Goal: Transaction & Acquisition: Purchase product/service

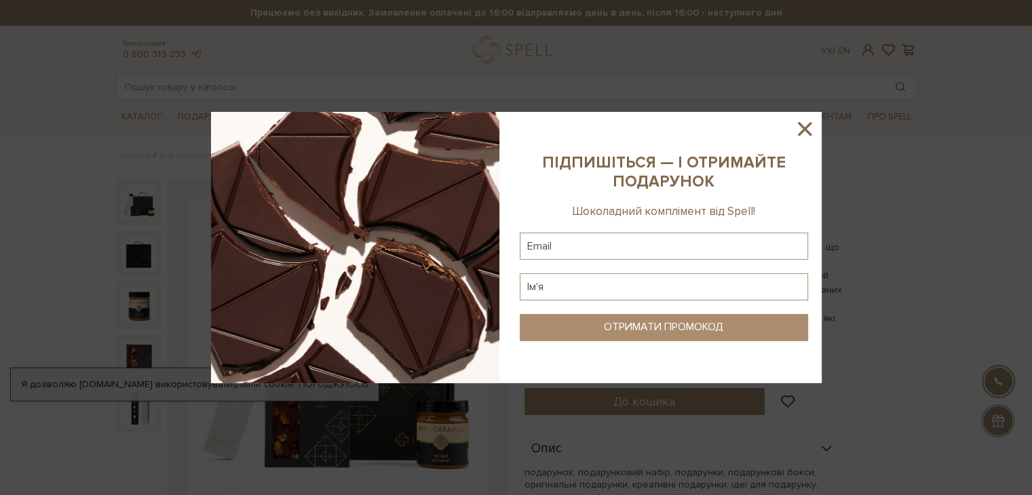
click at [805, 129] on icon at bounding box center [805, 129] width 14 height 14
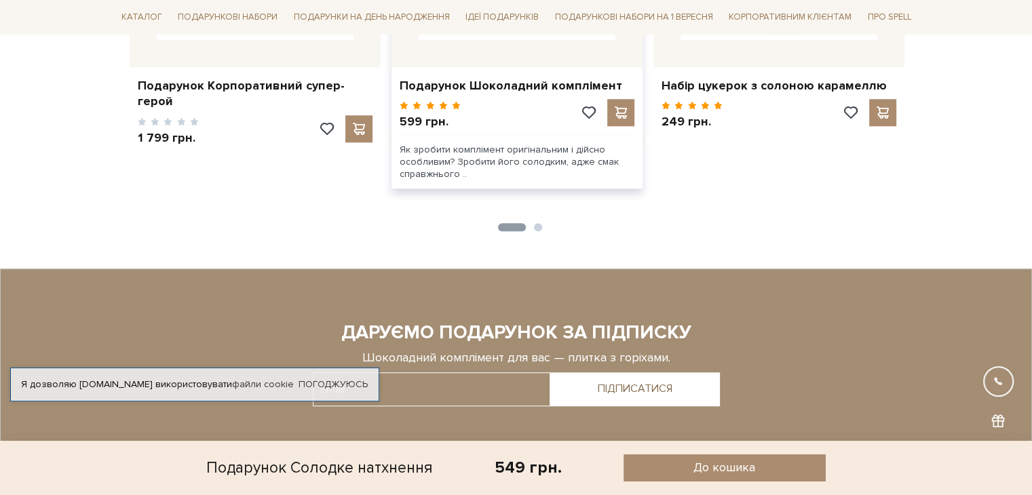
scroll to position [937, 0]
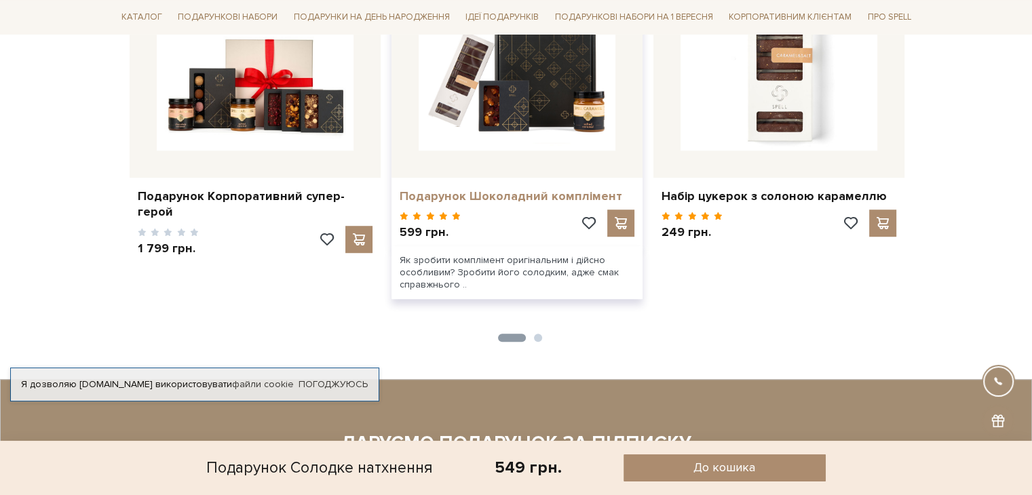
click at [534, 189] on link "Подарунок Шоколадний комплімент" at bounding box center [517, 197] width 235 height 16
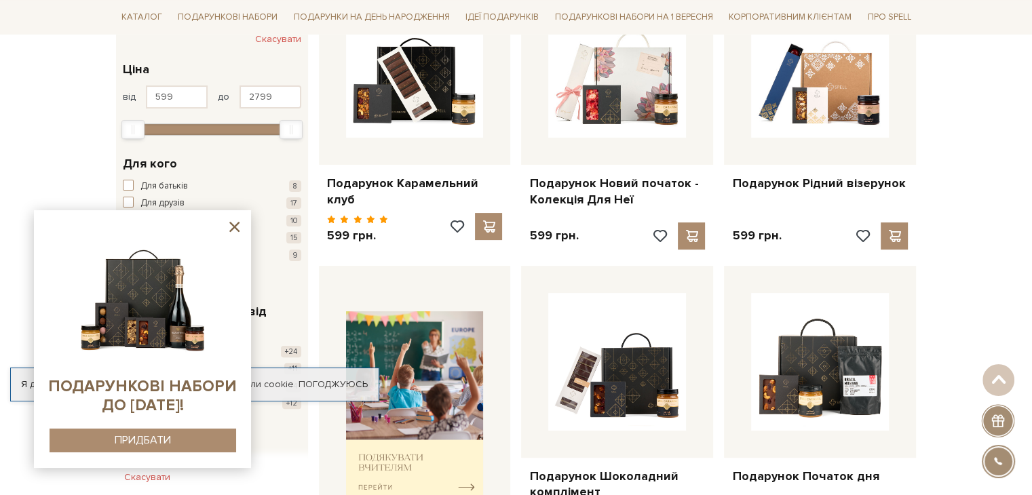
scroll to position [407, 0]
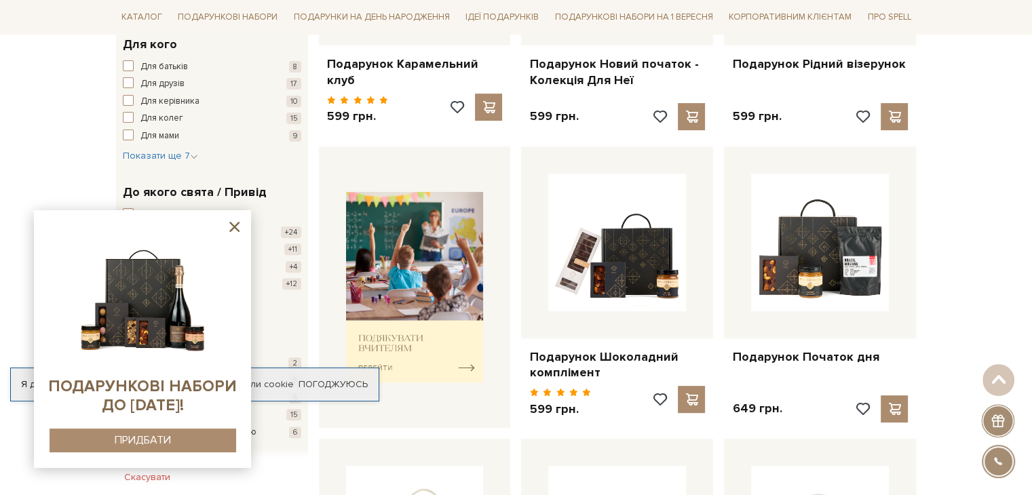
click at [234, 229] on icon at bounding box center [234, 226] width 17 height 17
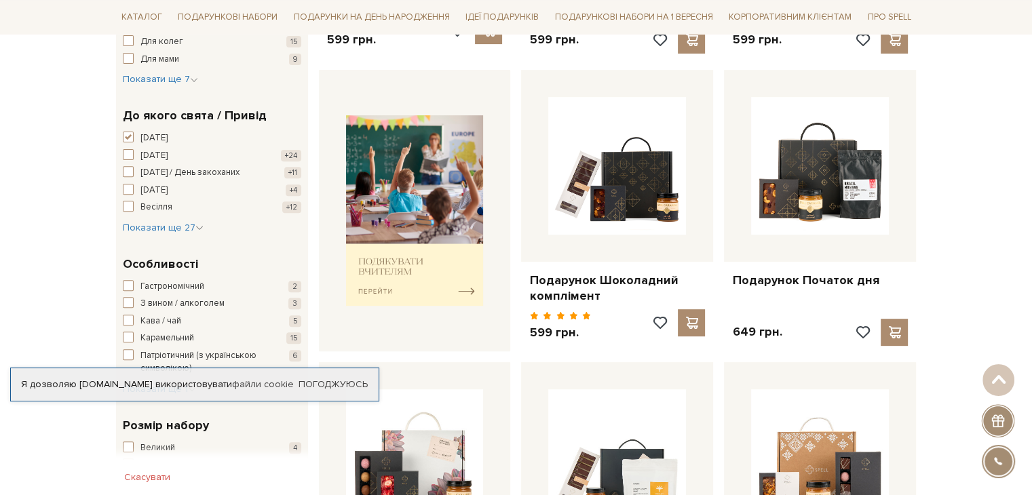
scroll to position [475, 0]
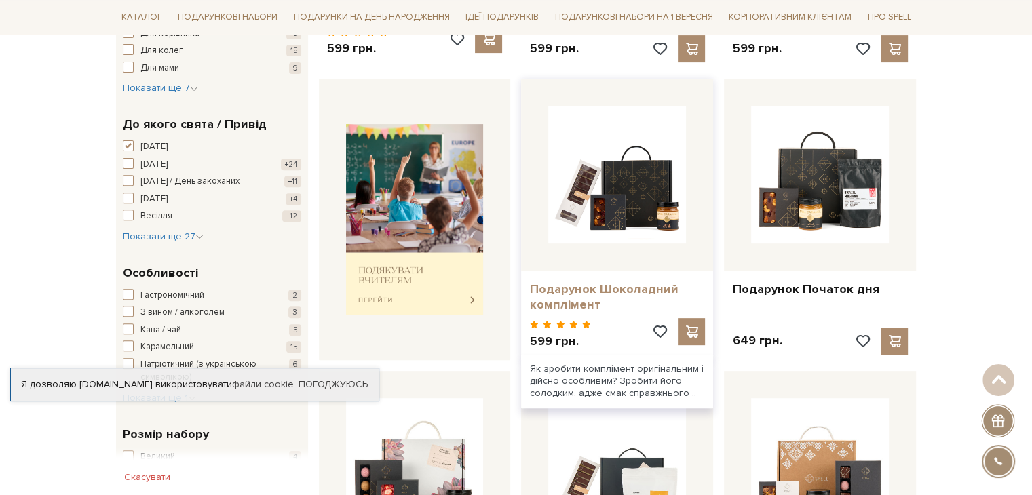
click at [589, 283] on link "Подарунок Шоколадний комплімент" at bounding box center [617, 297] width 176 height 32
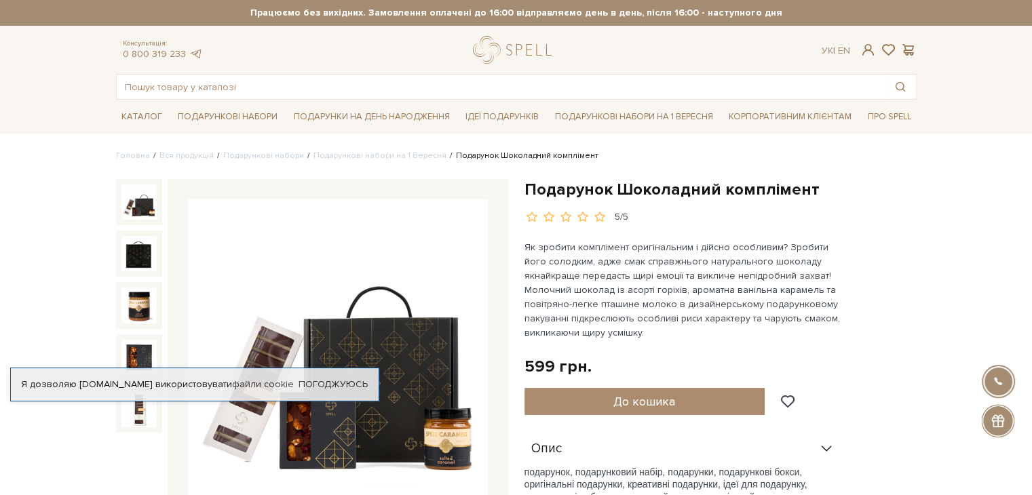
scroll to position [271, 0]
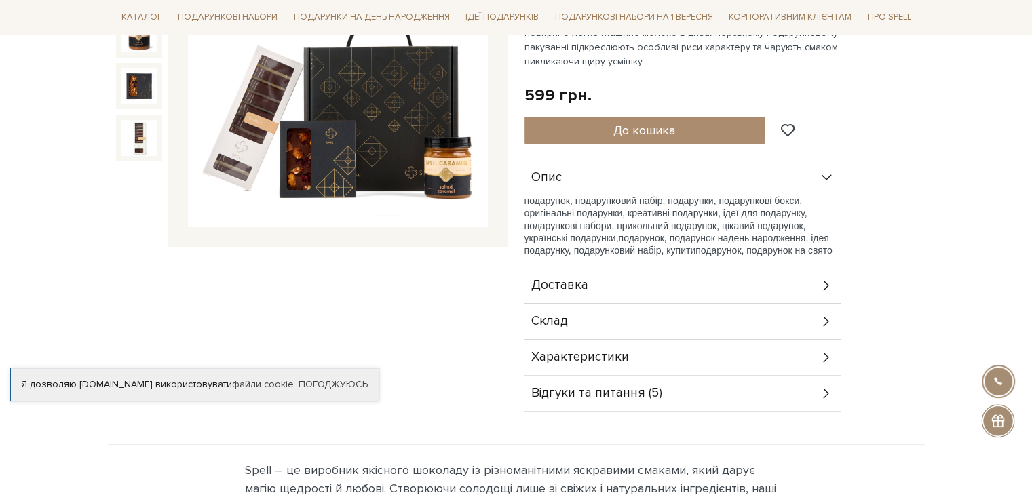
click at [599, 395] on span "Відгуки та питання (5)" at bounding box center [596, 393] width 131 height 12
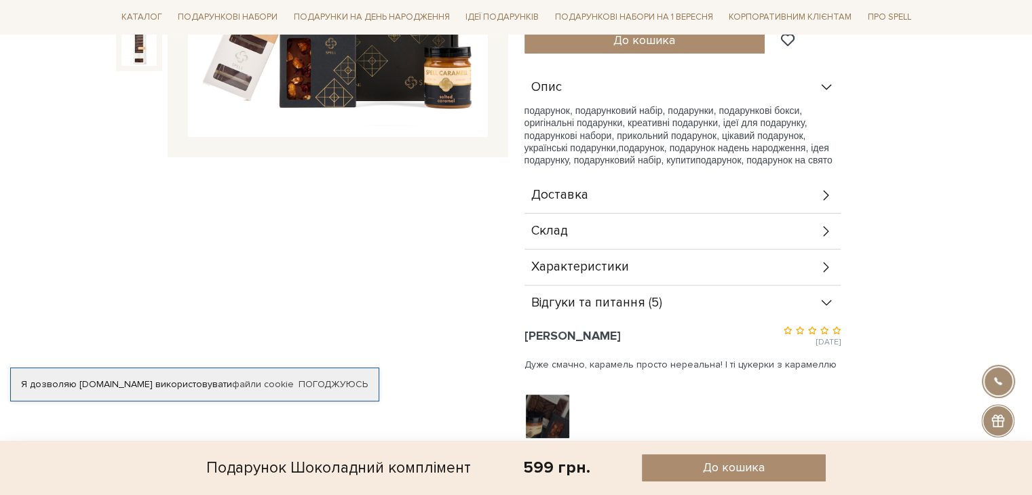
scroll to position [475, 0]
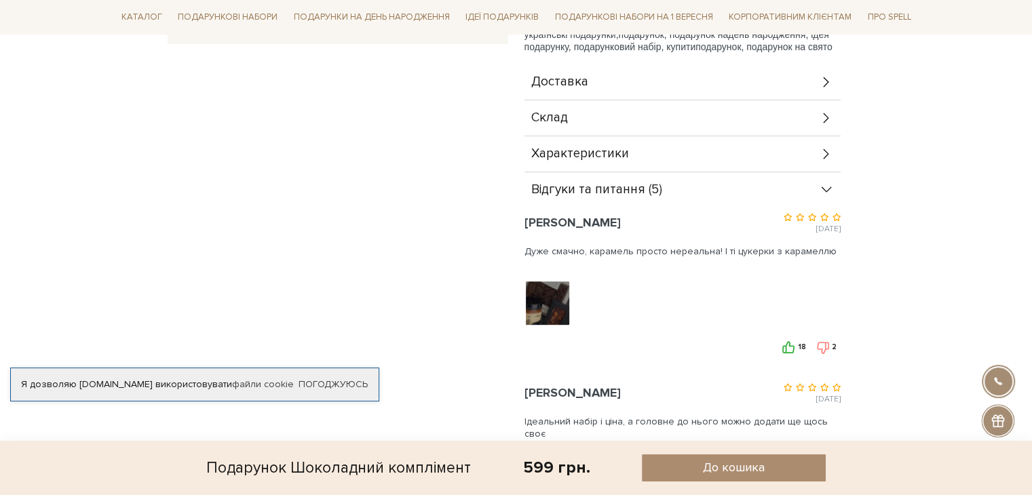
click at [561, 305] on img at bounding box center [547, 303] width 86 height 86
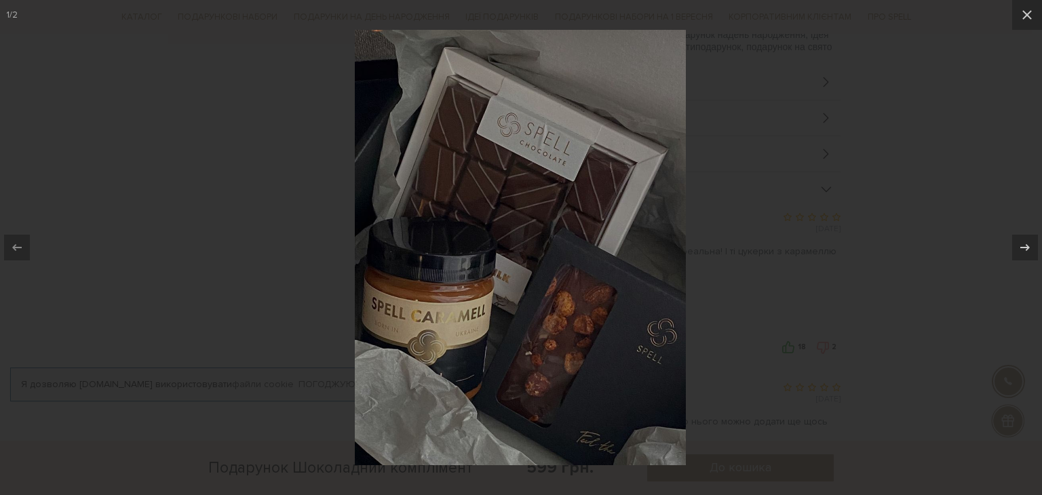
click at [971, 183] on div at bounding box center [521, 247] width 1042 height 495
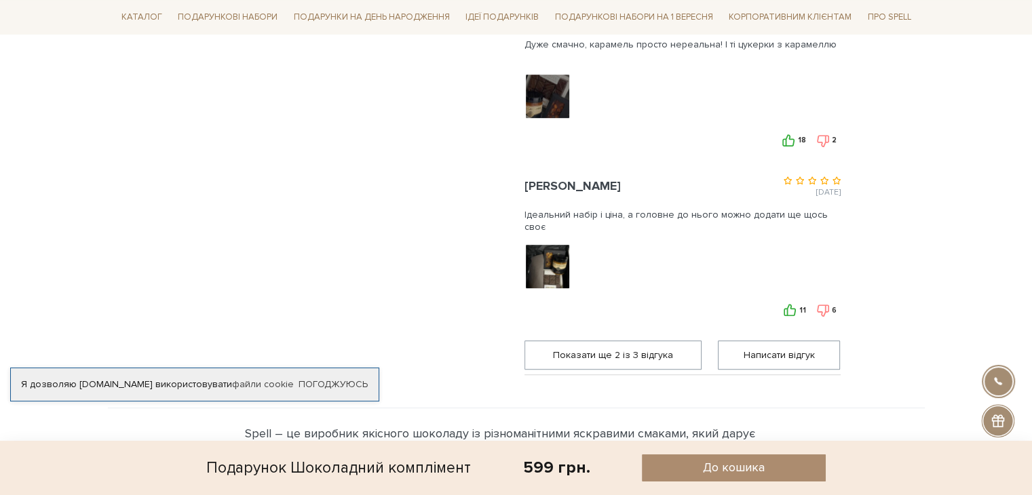
scroll to position [678, 0]
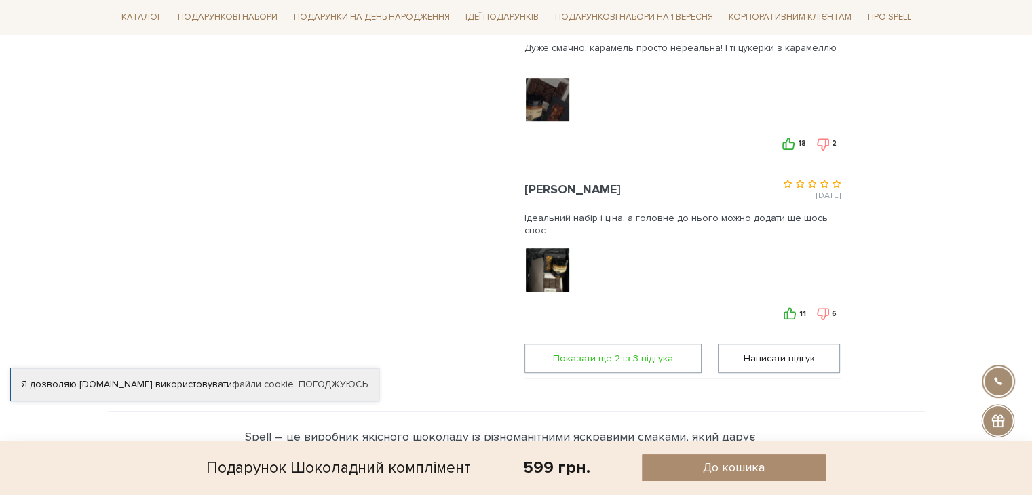
click at [602, 359] on span "Показати ще 2 iз 3 вiдгука" at bounding box center [613, 359] width 160 height 28
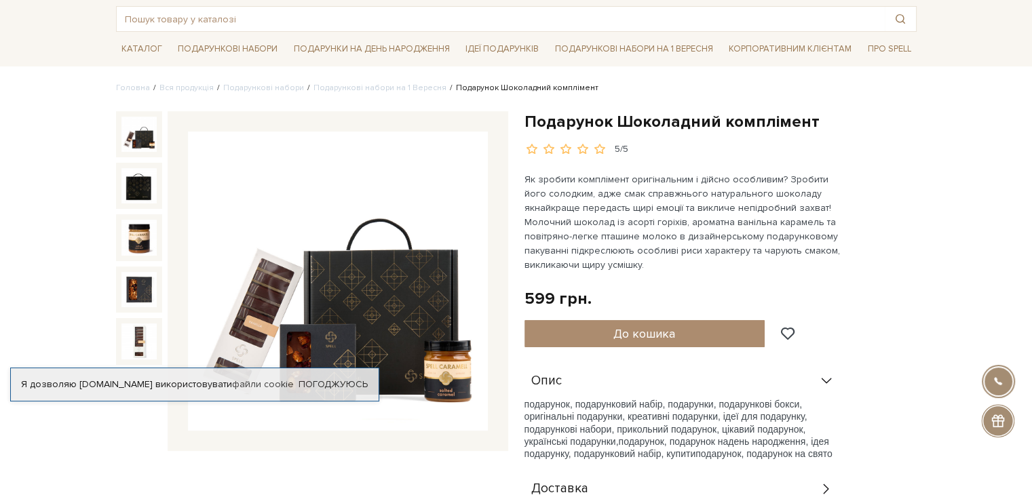
scroll to position [0, 0]
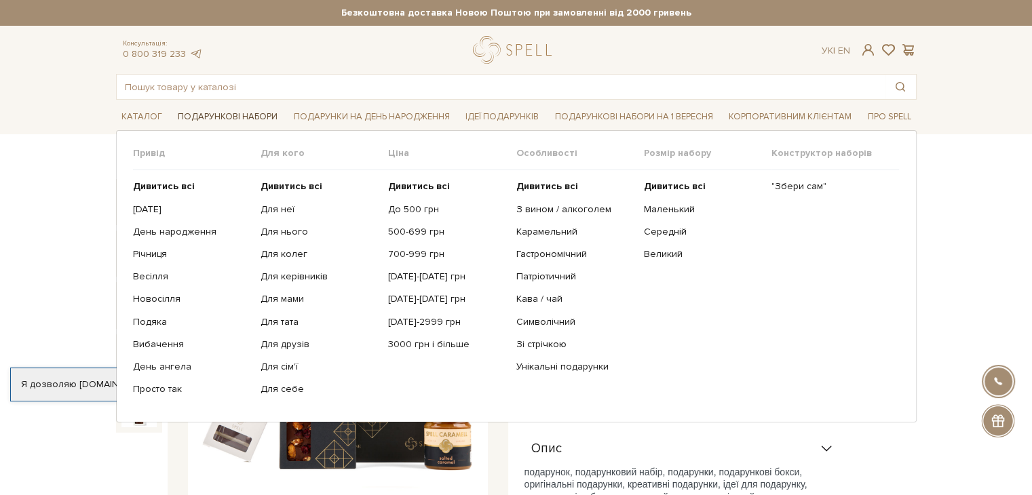
click at [260, 114] on link "Подарункові набори" at bounding box center [227, 116] width 111 height 21
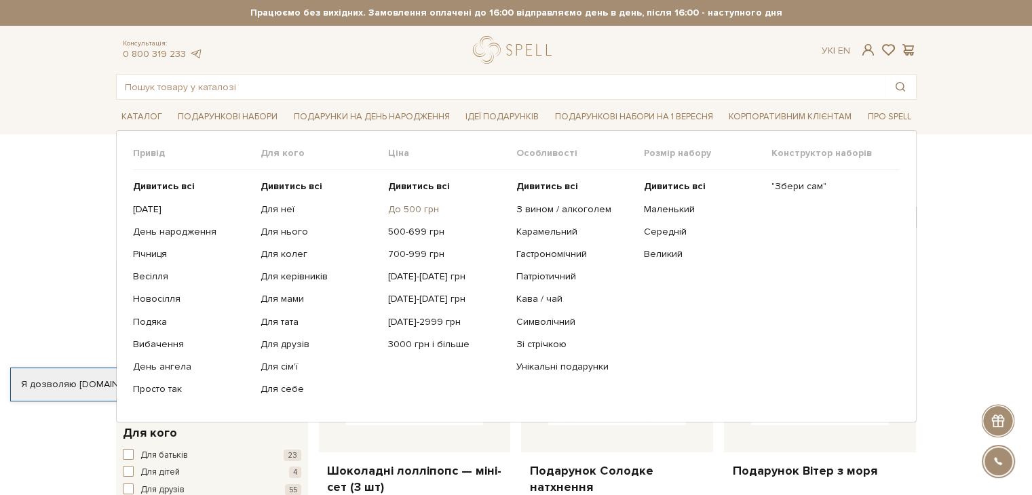
click at [408, 209] on link "До 500 грн" at bounding box center [446, 209] width 117 height 12
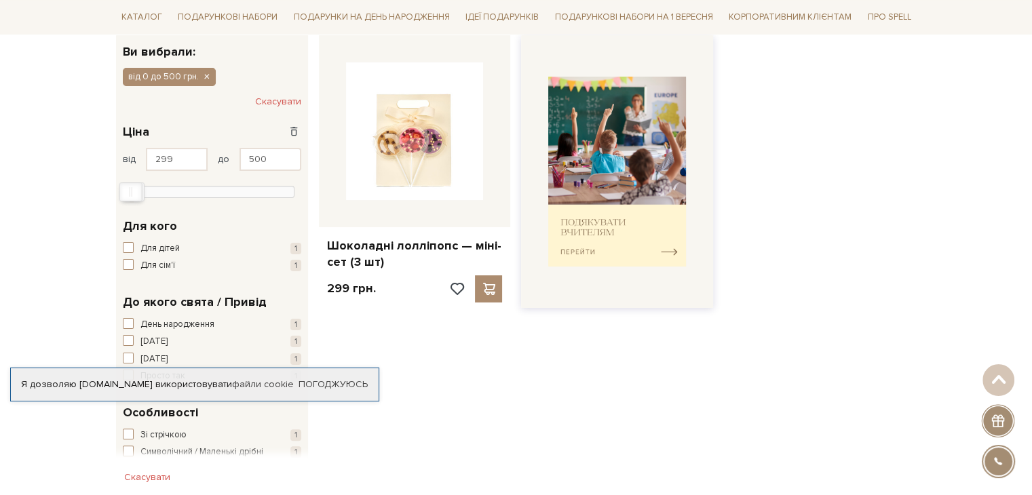
scroll to position [203, 0]
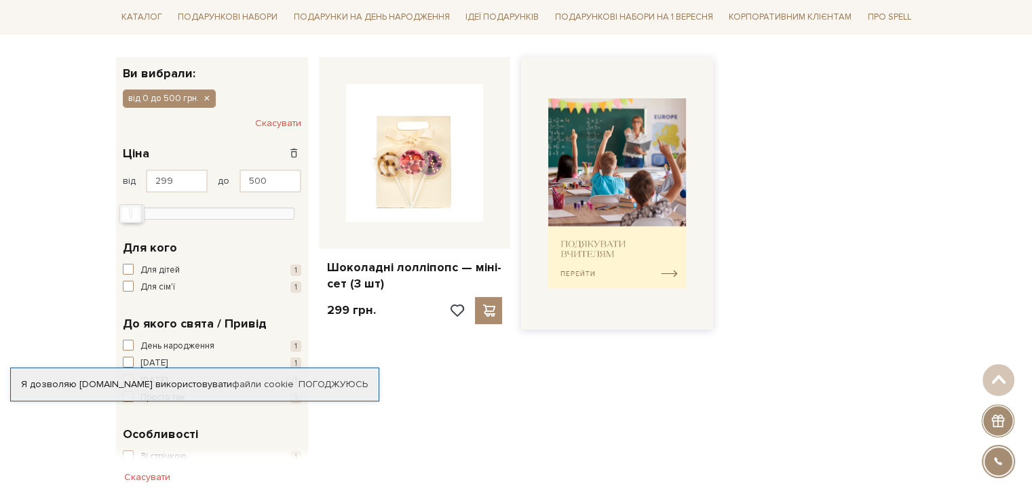
click at [616, 264] on img at bounding box center [617, 193] width 138 height 191
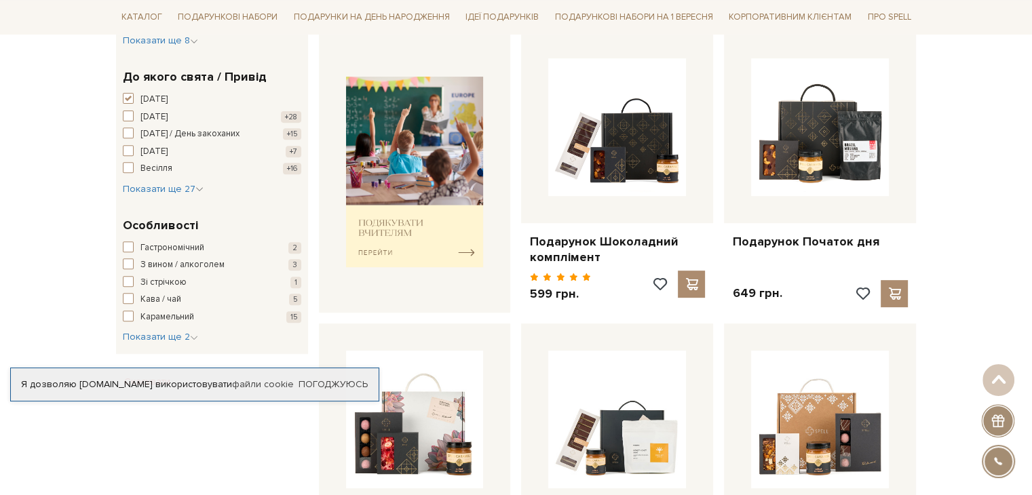
scroll to position [475, 0]
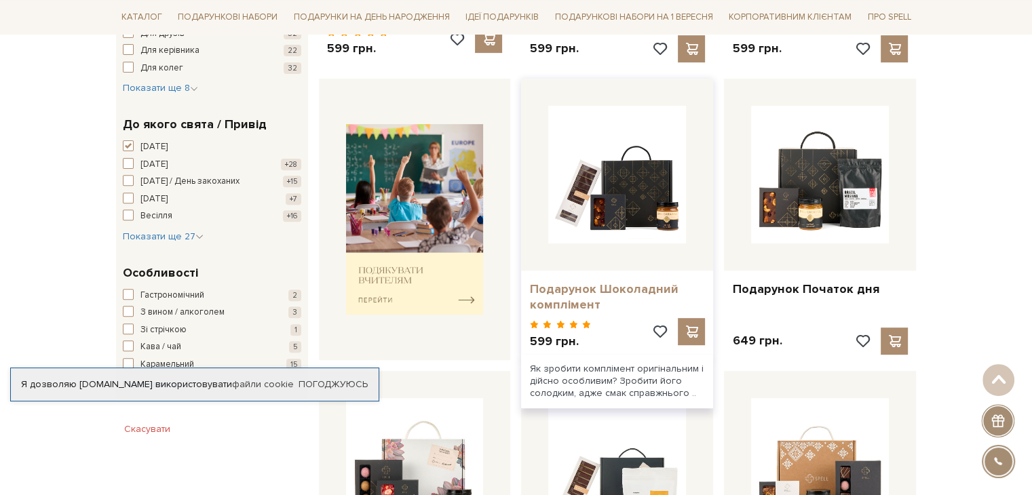
click at [577, 283] on link "Подарунок Шоколадний комплімент" at bounding box center [617, 297] width 176 height 32
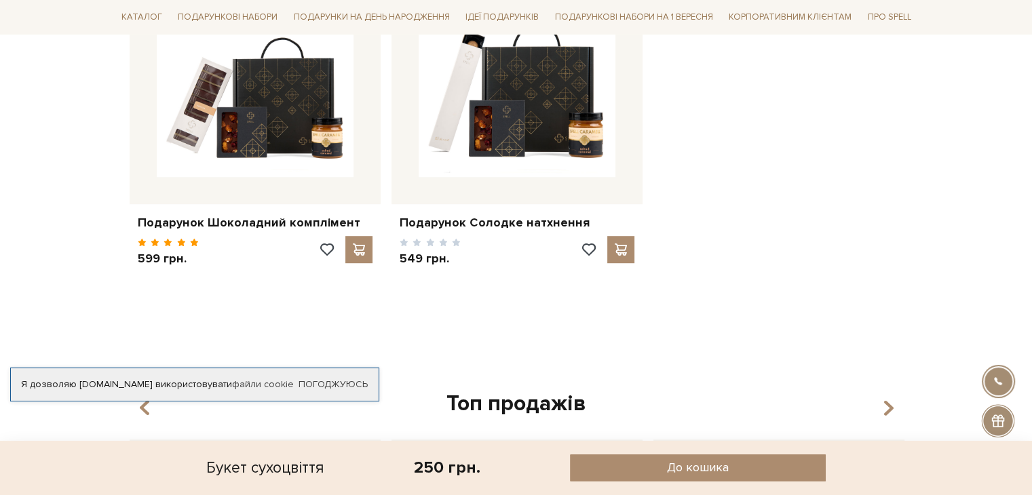
scroll to position [678, 0]
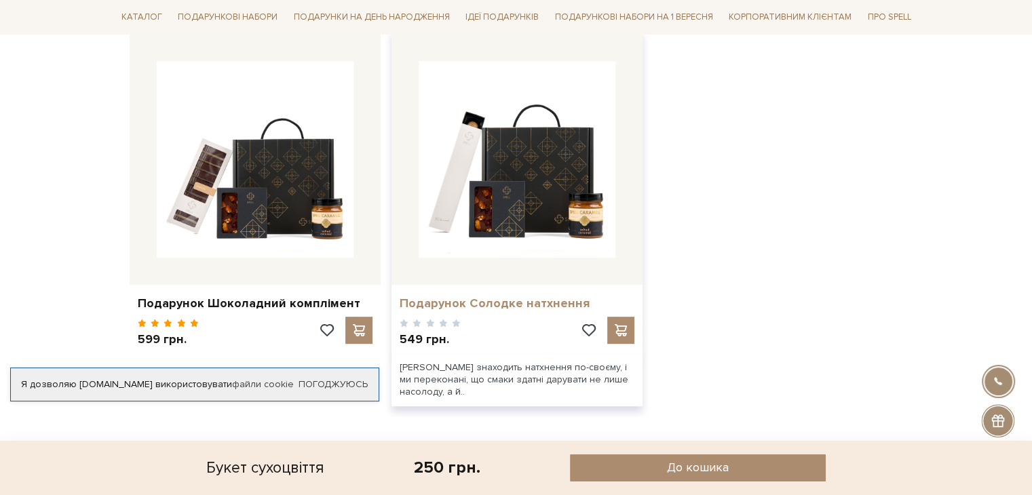
click at [537, 302] on link "Подарунок Солодке натхнення" at bounding box center [517, 304] width 235 height 16
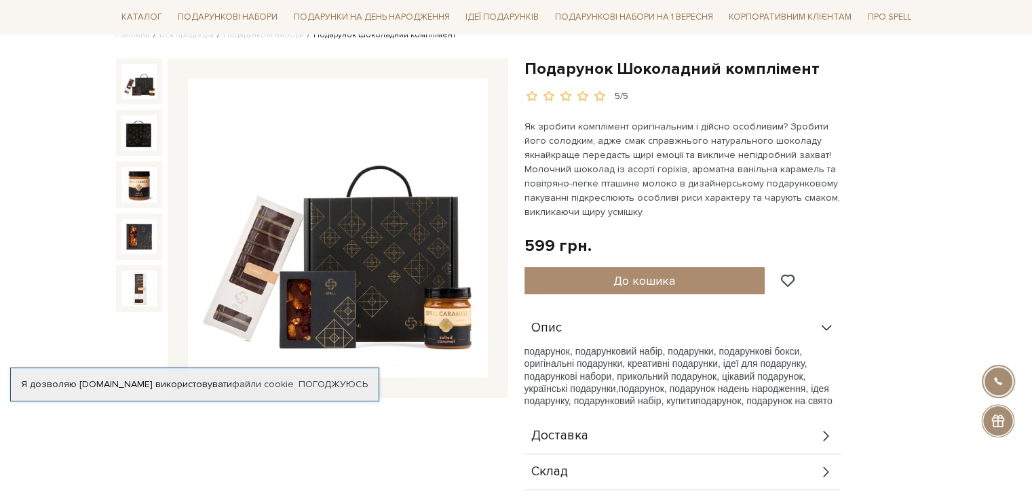
scroll to position [339, 0]
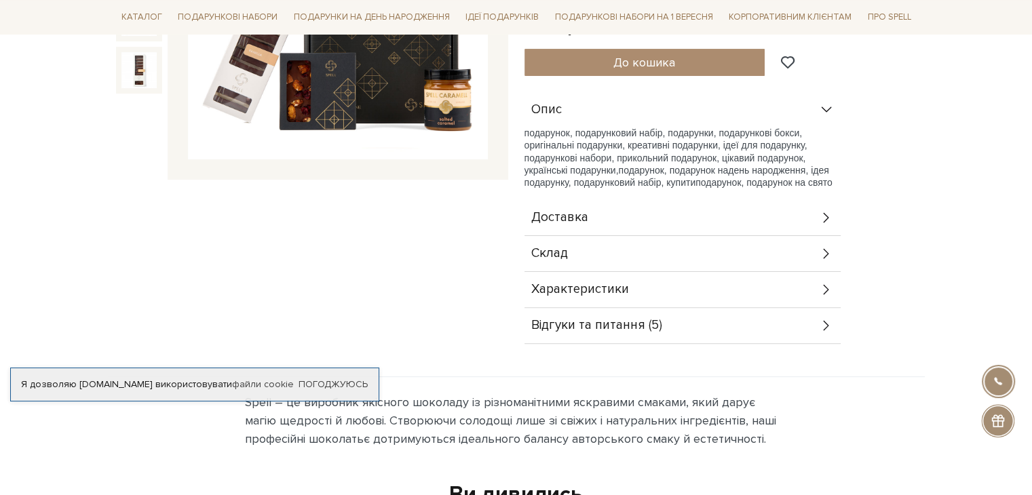
click at [824, 250] on icon at bounding box center [826, 253] width 15 height 15
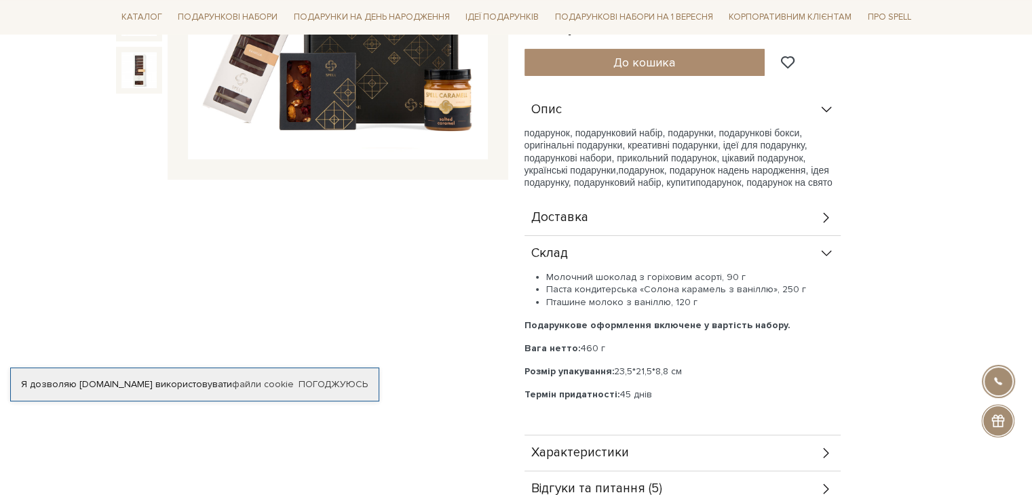
scroll to position [136, 0]
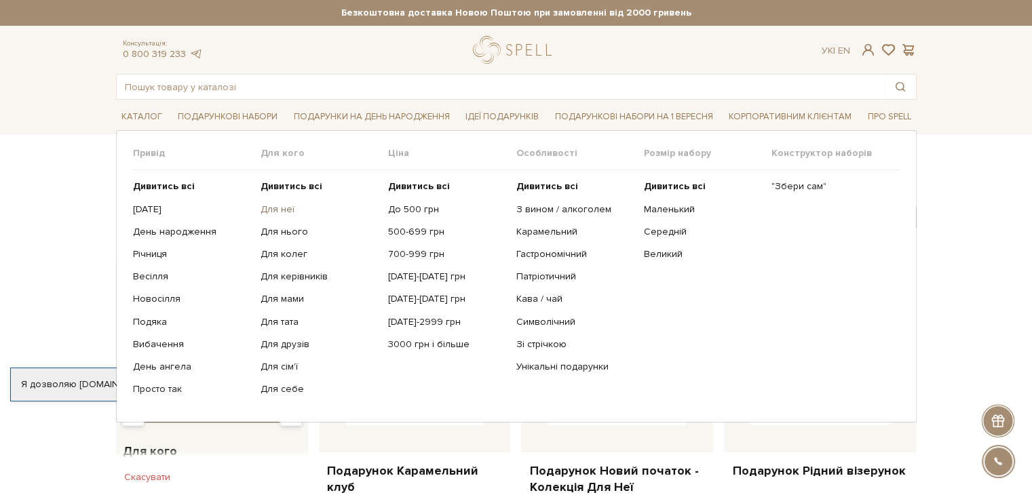
click at [270, 210] on link "Для неї" at bounding box center [318, 209] width 117 height 12
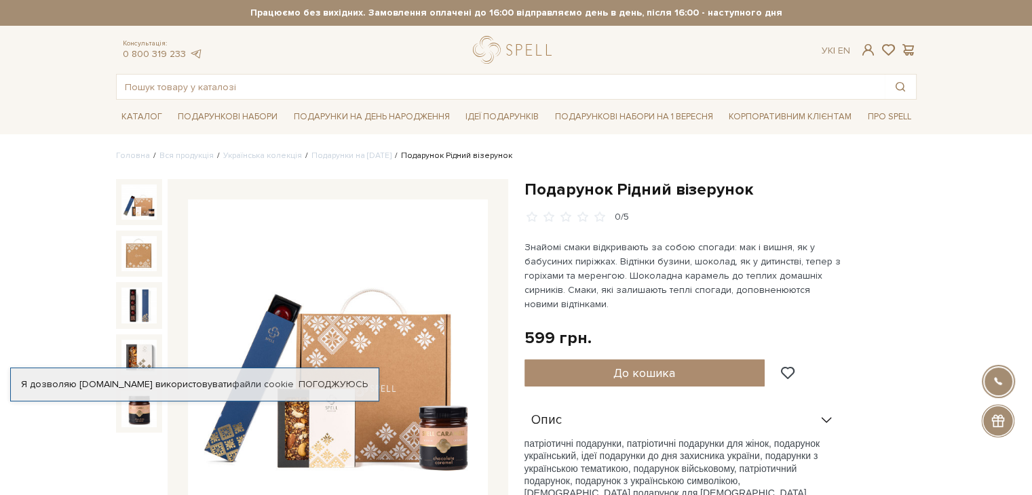
scroll to position [136, 0]
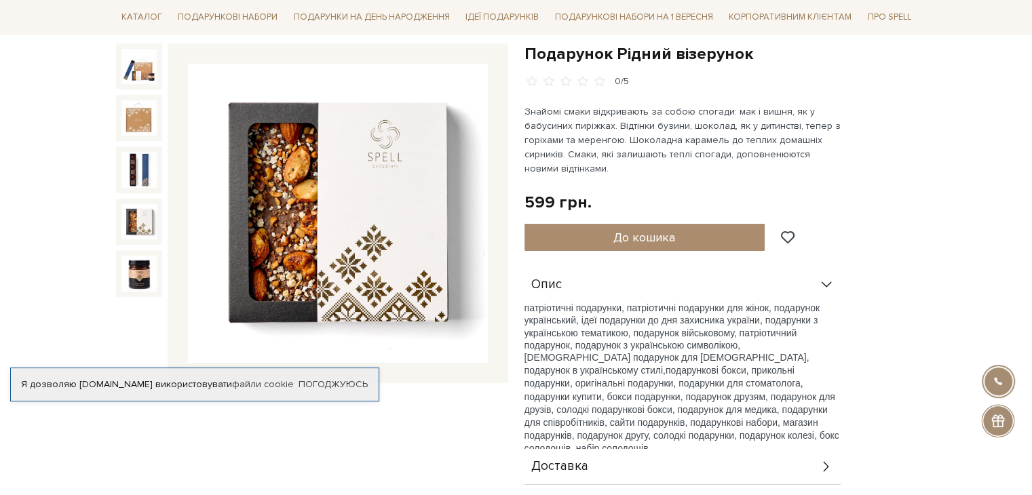
click at [142, 222] on img at bounding box center [138, 221] width 35 height 35
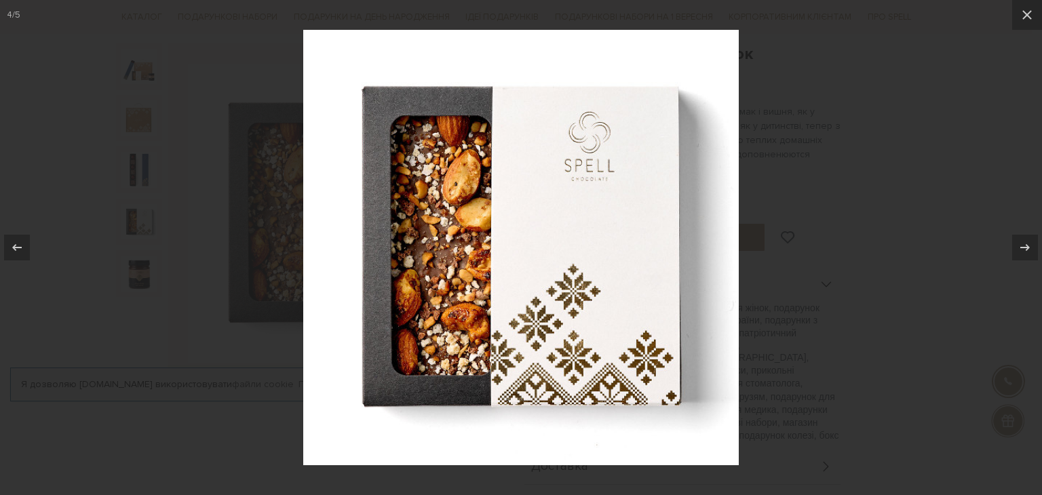
click at [141, 176] on div at bounding box center [521, 247] width 1042 height 495
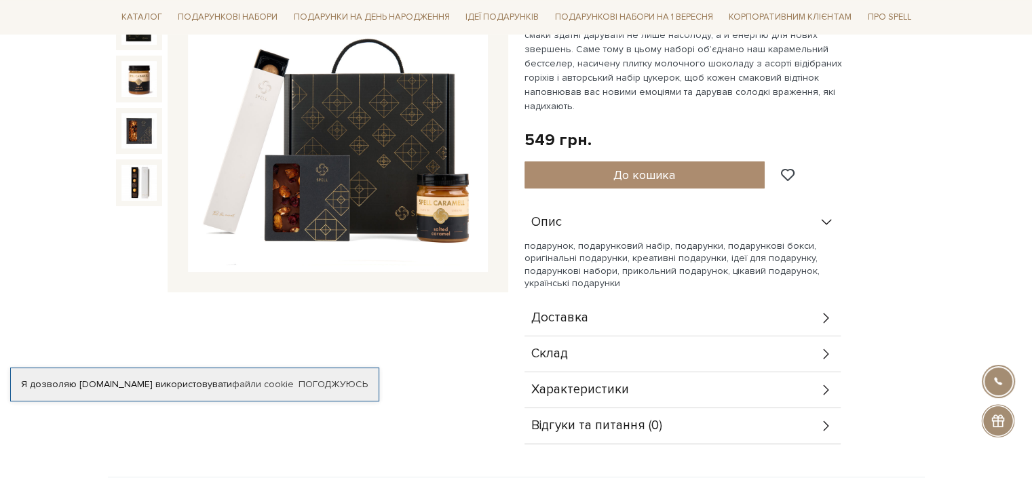
scroll to position [136, 0]
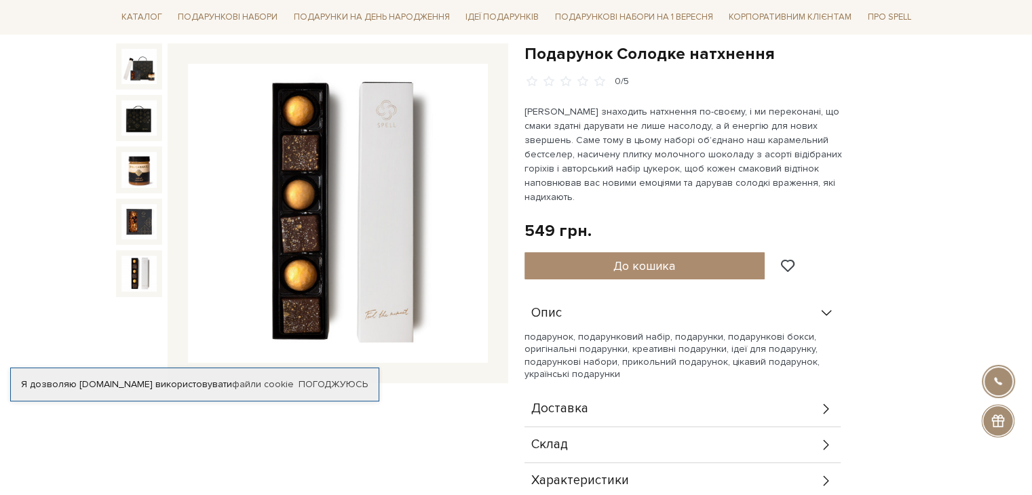
click at [137, 275] on img at bounding box center [138, 273] width 35 height 35
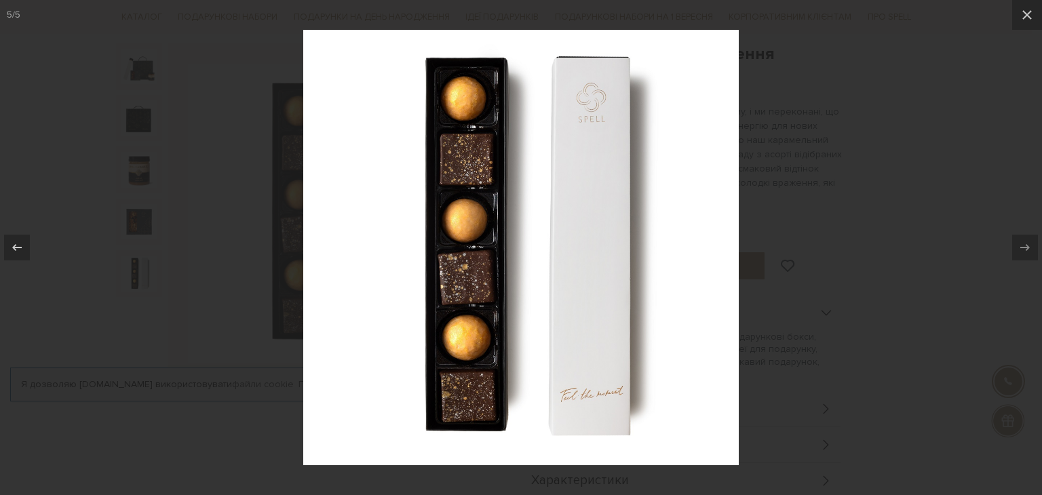
click at [884, 219] on div at bounding box center [521, 247] width 1042 height 495
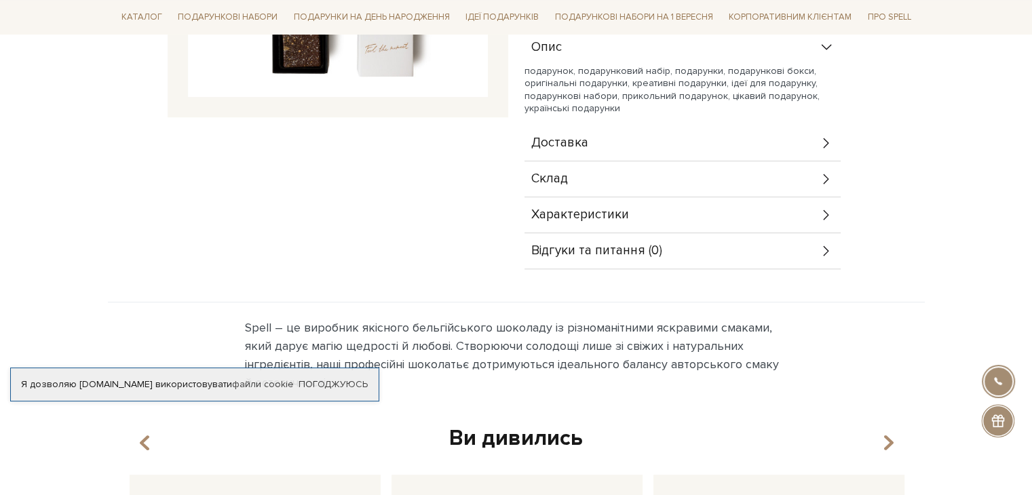
scroll to position [407, 0]
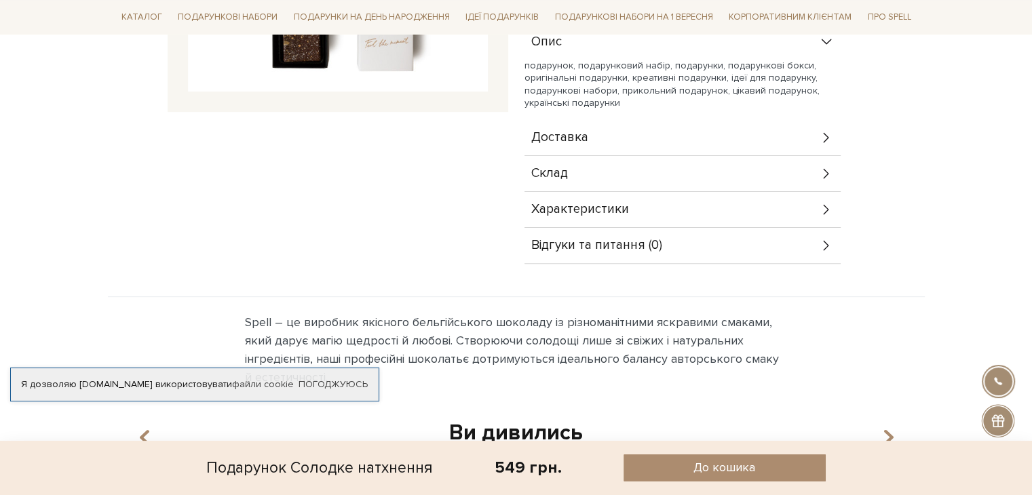
click at [822, 166] on icon at bounding box center [826, 173] width 15 height 15
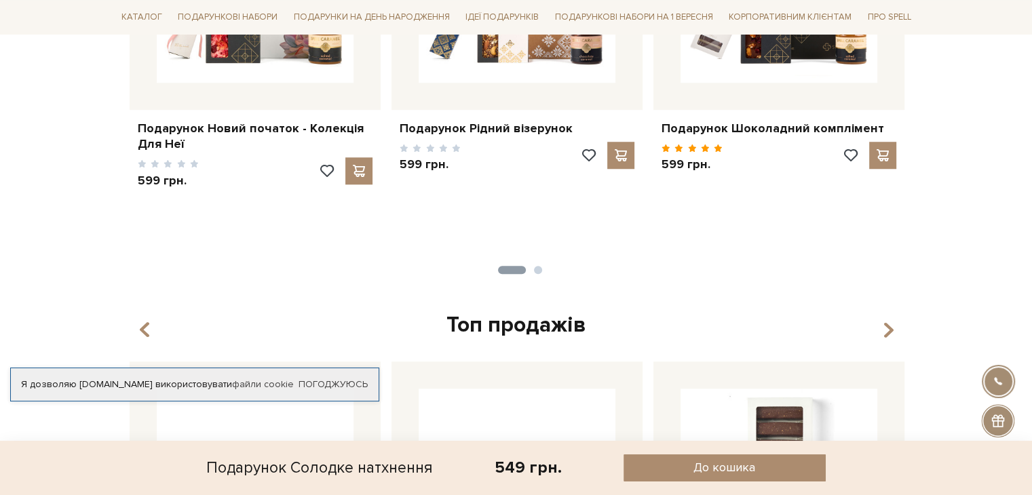
scroll to position [1017, 0]
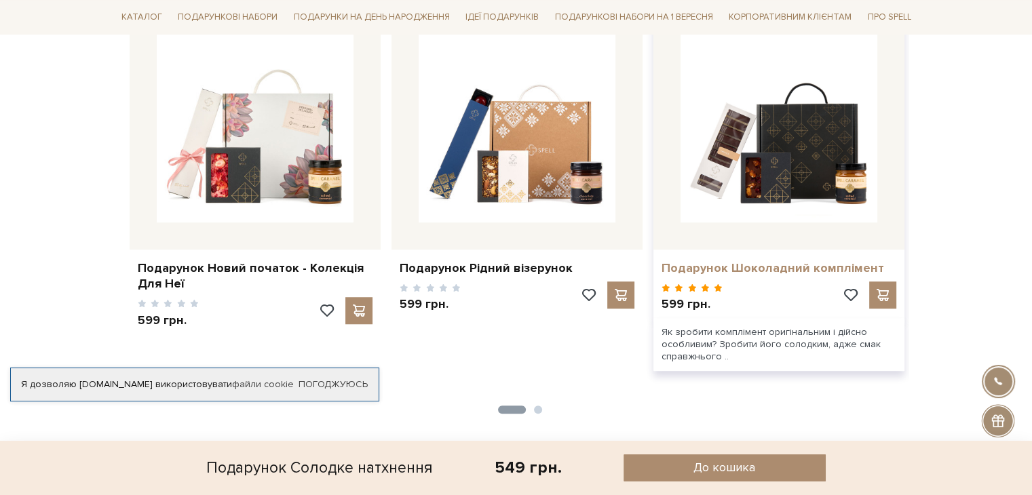
click at [781, 260] on link "Подарунок Шоколадний комплімент" at bounding box center [778, 268] width 235 height 16
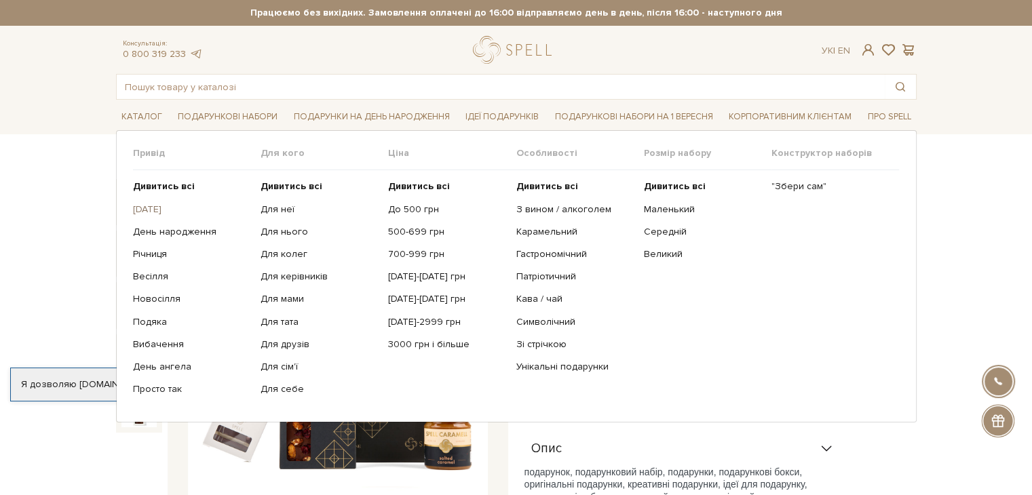
click at [166, 210] on link "[DATE]" at bounding box center [191, 209] width 117 height 12
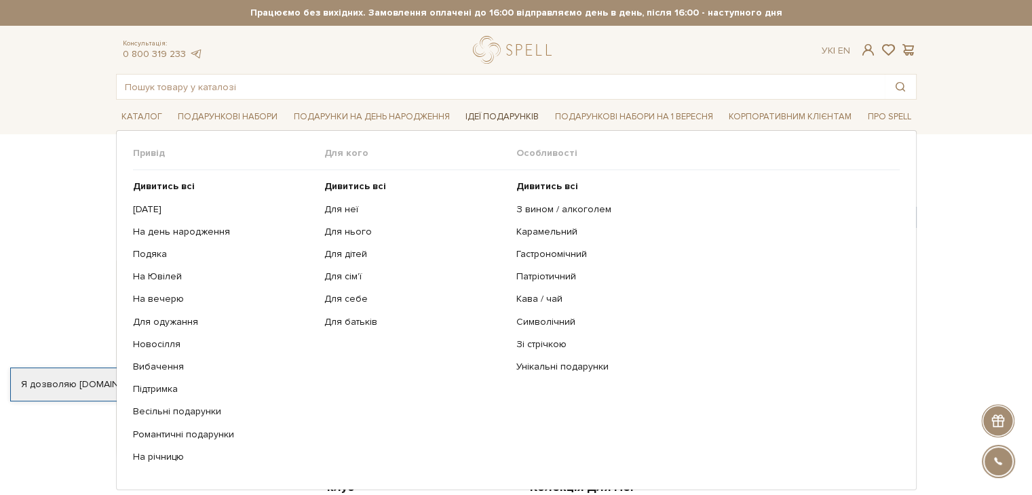
click at [486, 112] on link "Ідеї подарунків" at bounding box center [502, 116] width 84 height 21
click at [545, 367] on link "Унікальні подарунки" at bounding box center [702, 367] width 373 height 12
click at [550, 210] on link "З вином / алкоголем" at bounding box center [702, 209] width 373 height 12
click at [184, 231] on link "На день народження" at bounding box center [224, 232] width 182 height 12
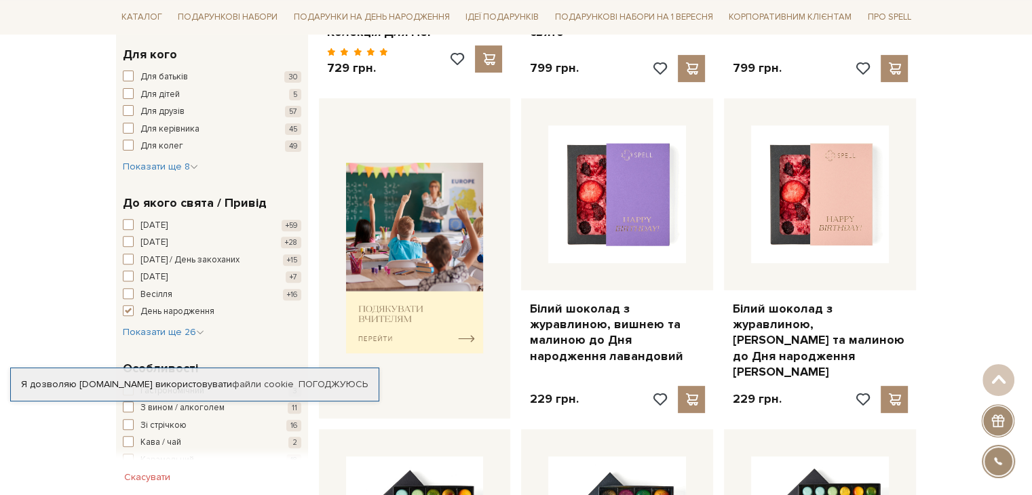
scroll to position [203, 0]
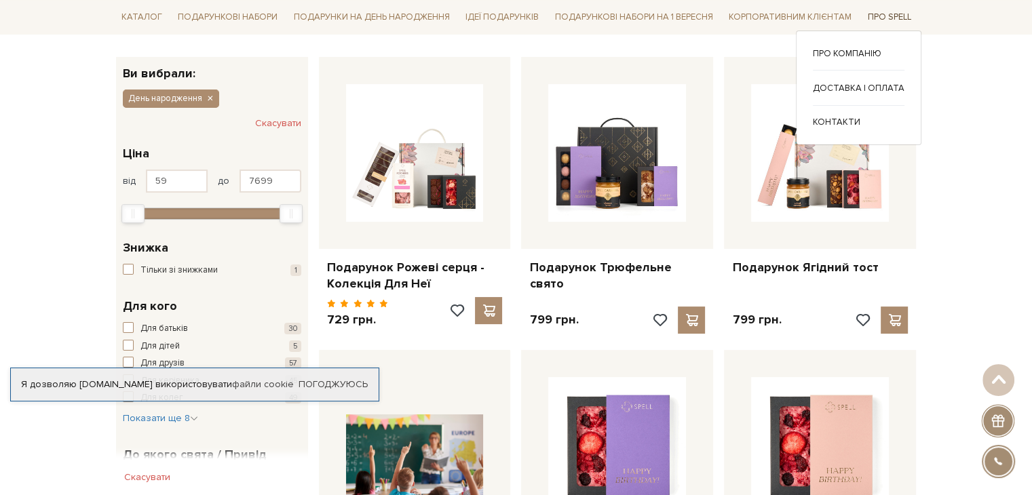
click at [887, 12] on link "Про Spell" at bounding box center [889, 17] width 54 height 21
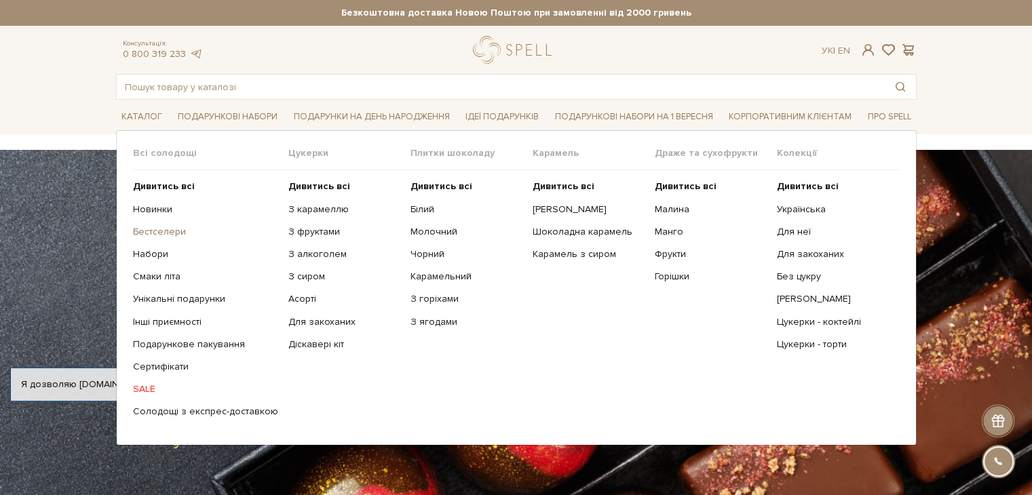
click at [157, 230] on link "Бестселери" at bounding box center [205, 232] width 145 height 12
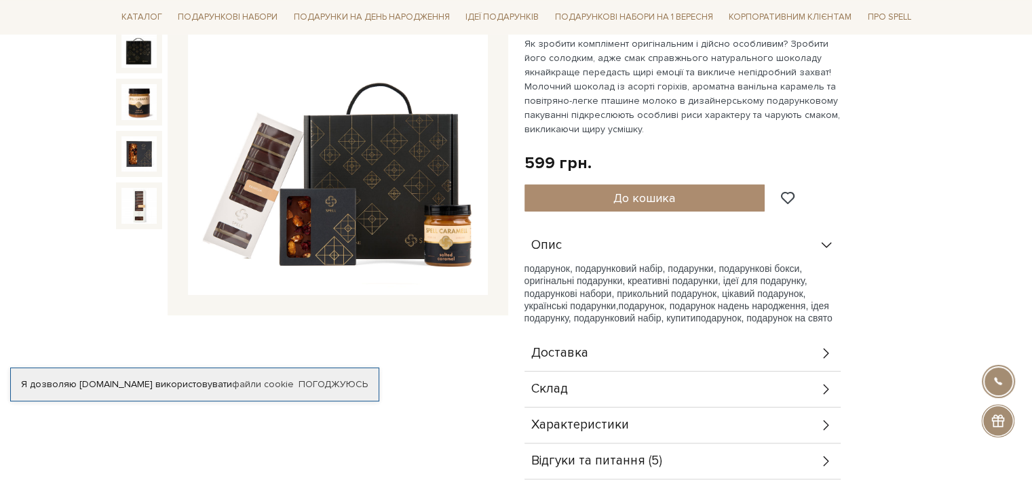
scroll to position [136, 0]
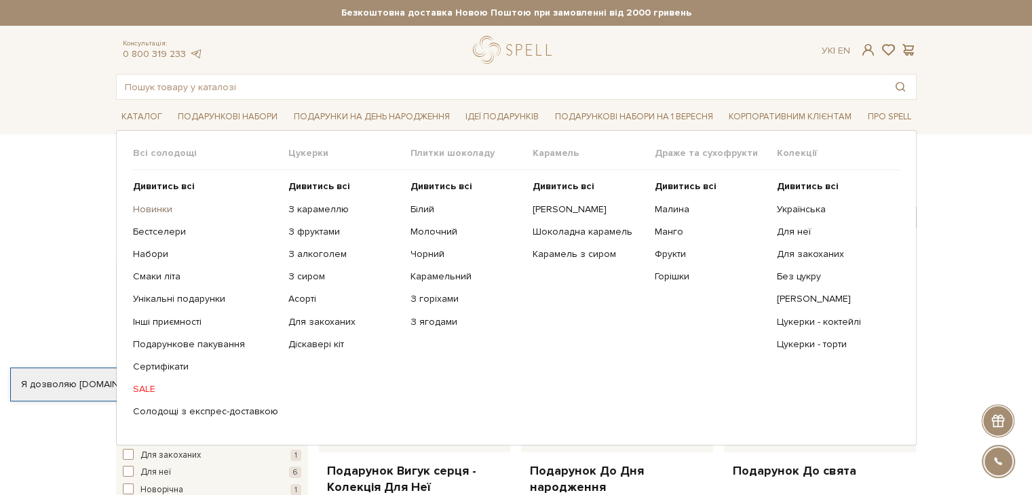
click at [146, 207] on link "Новинки" at bounding box center [205, 209] width 145 height 12
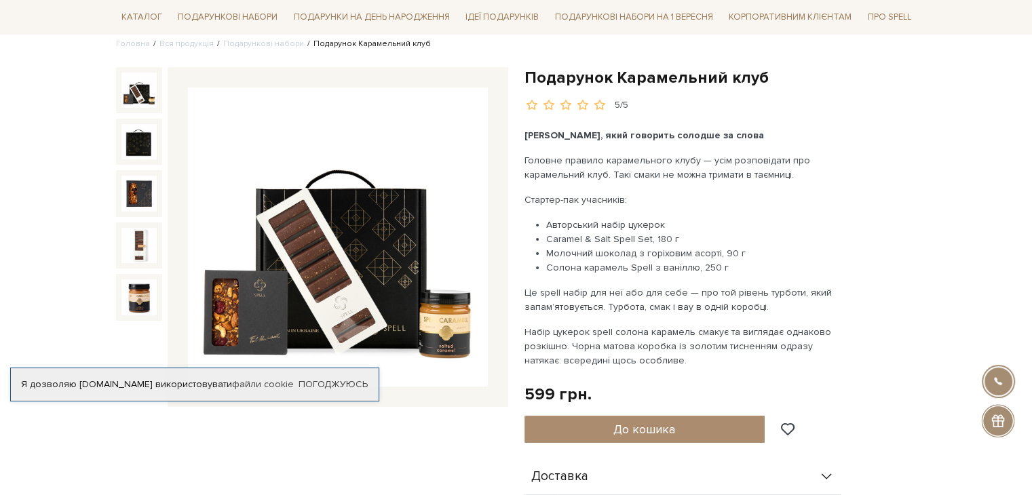
scroll to position [136, 0]
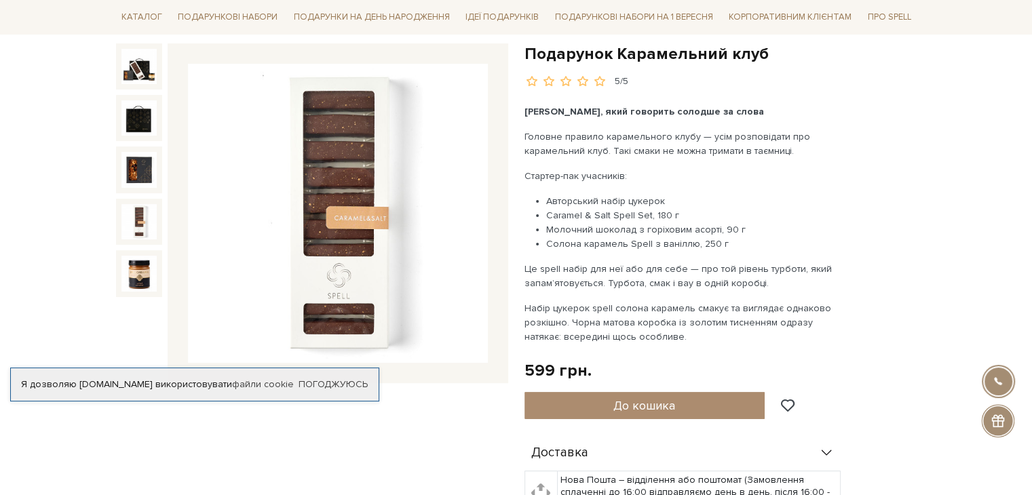
click at [132, 229] on img at bounding box center [138, 221] width 35 height 35
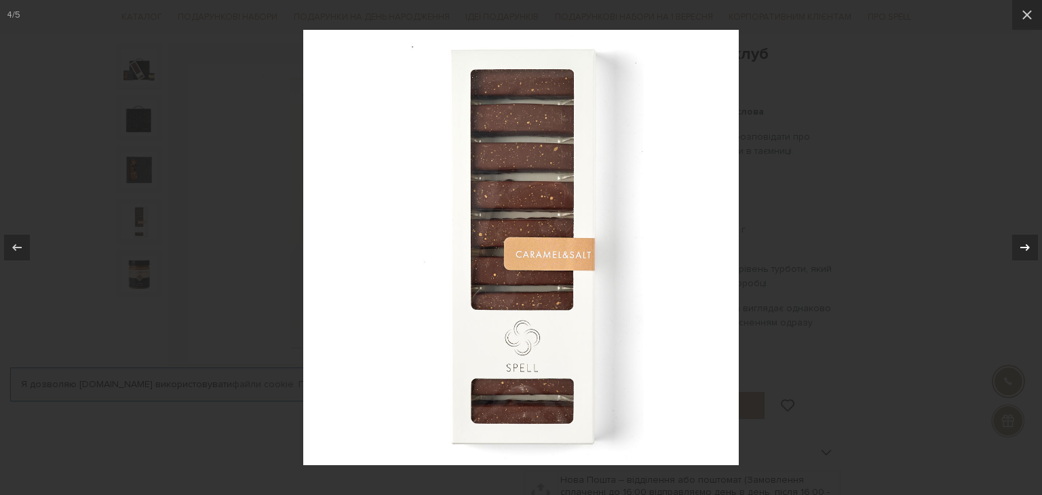
click at [1031, 242] on div at bounding box center [1025, 248] width 26 height 26
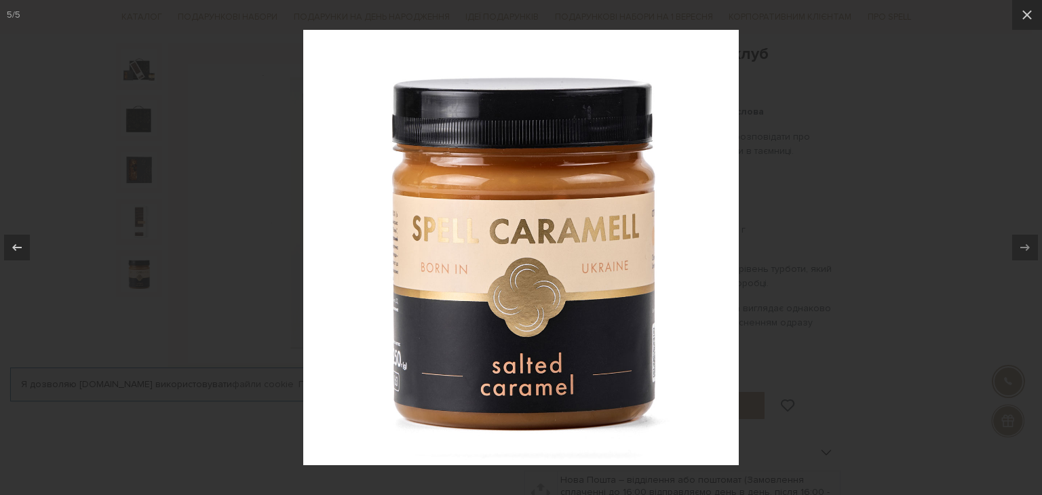
click at [936, 187] on div at bounding box center [521, 247] width 1042 height 495
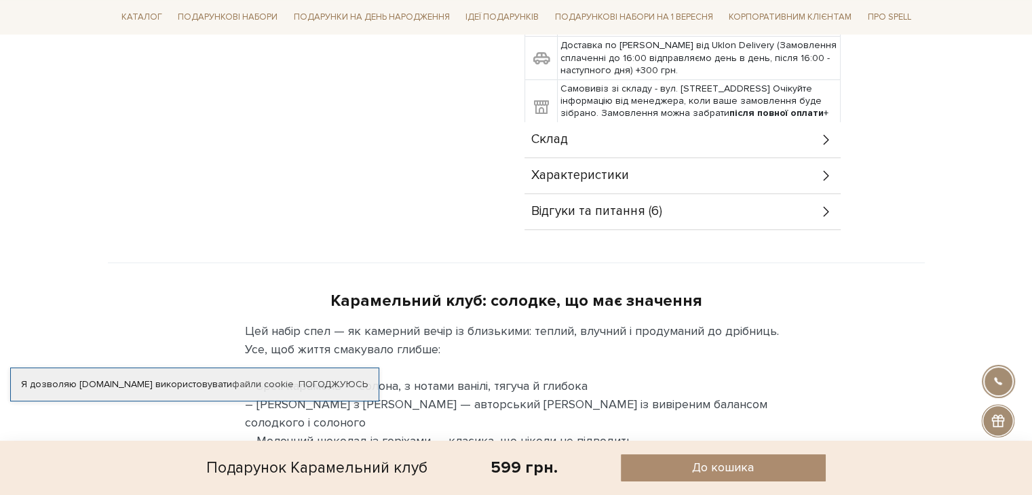
scroll to position [678, 0]
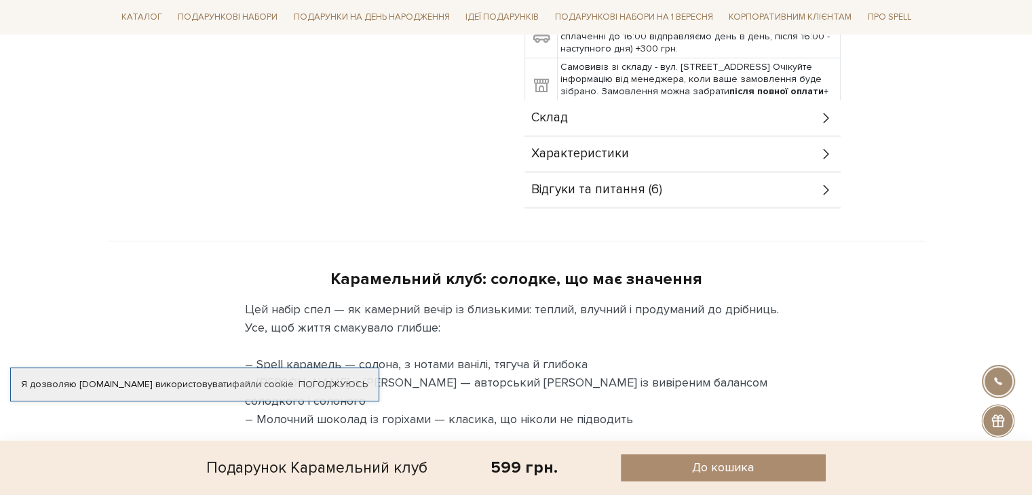
click at [825, 156] on icon at bounding box center [826, 154] width 15 height 15
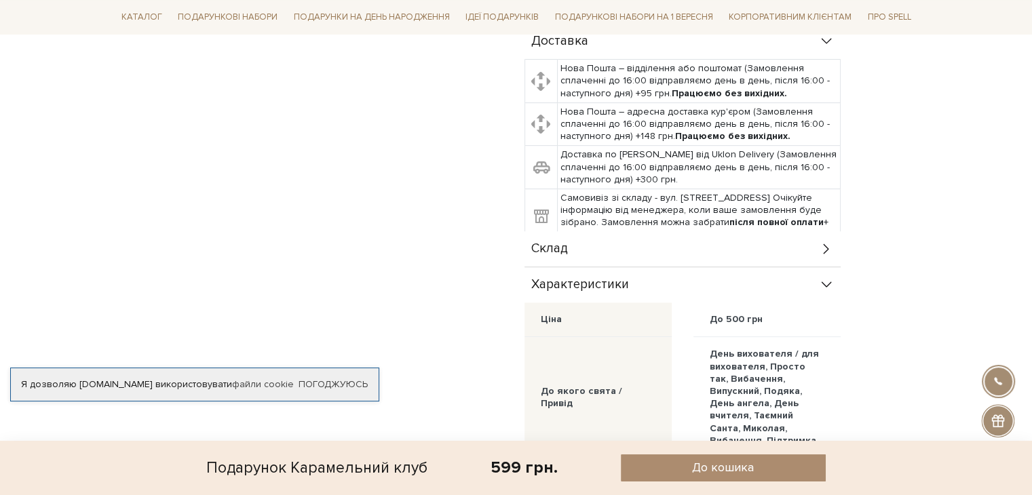
scroll to position [543, 0]
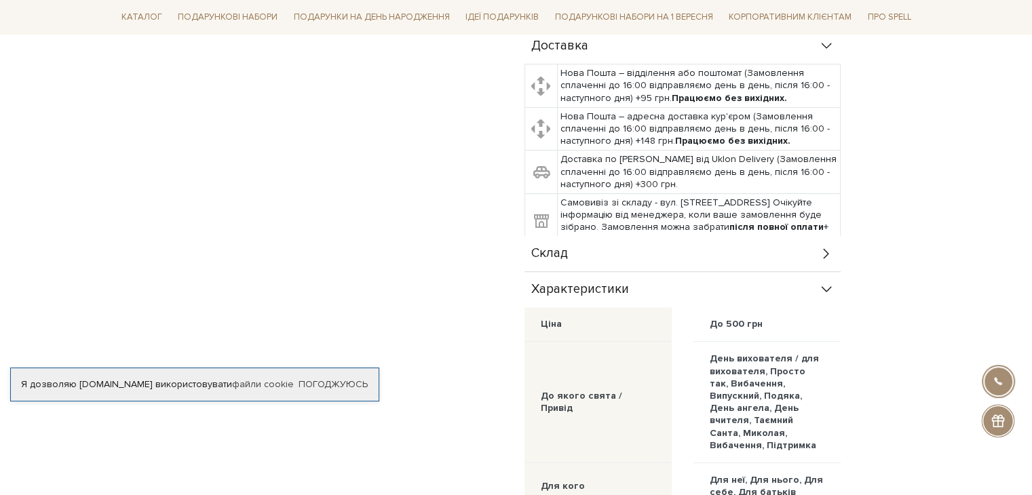
click at [823, 254] on icon at bounding box center [826, 253] width 15 height 15
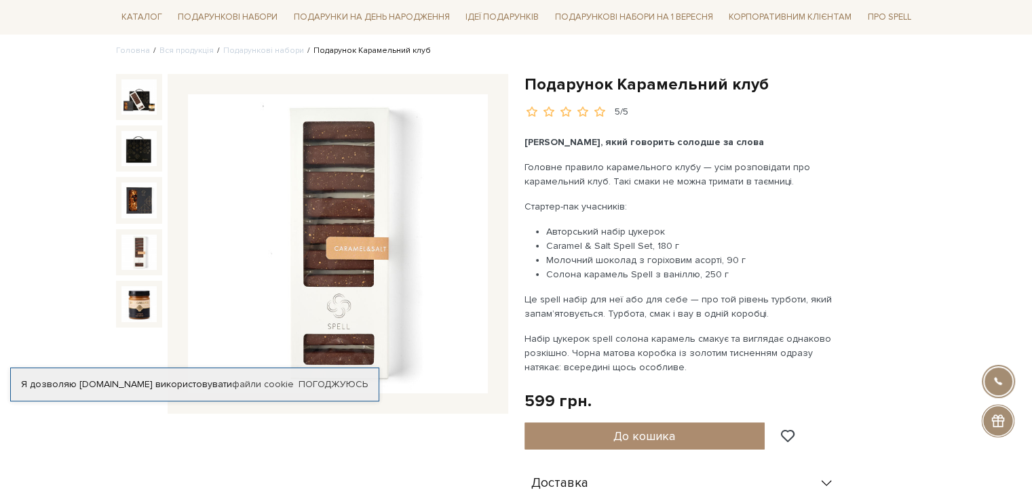
scroll to position [271, 0]
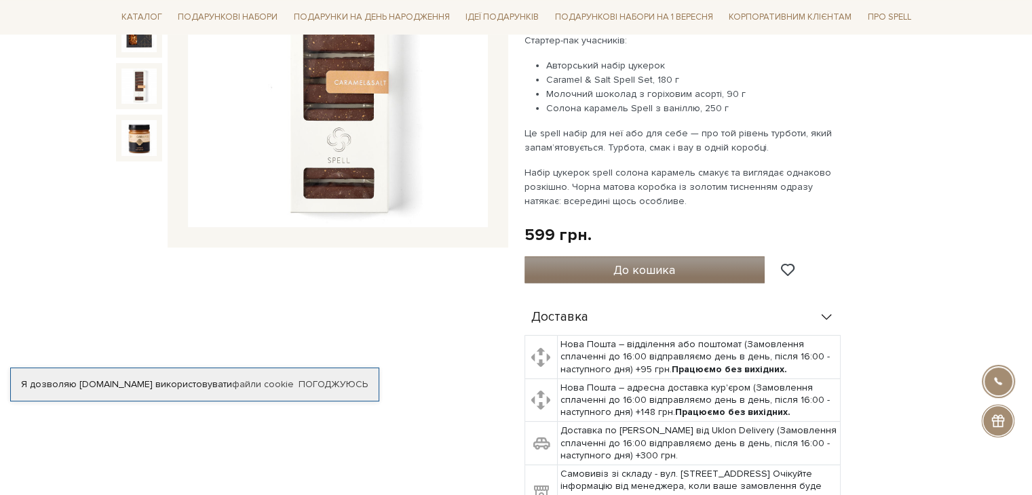
click at [646, 272] on span "До кошика" at bounding box center [644, 270] width 62 height 15
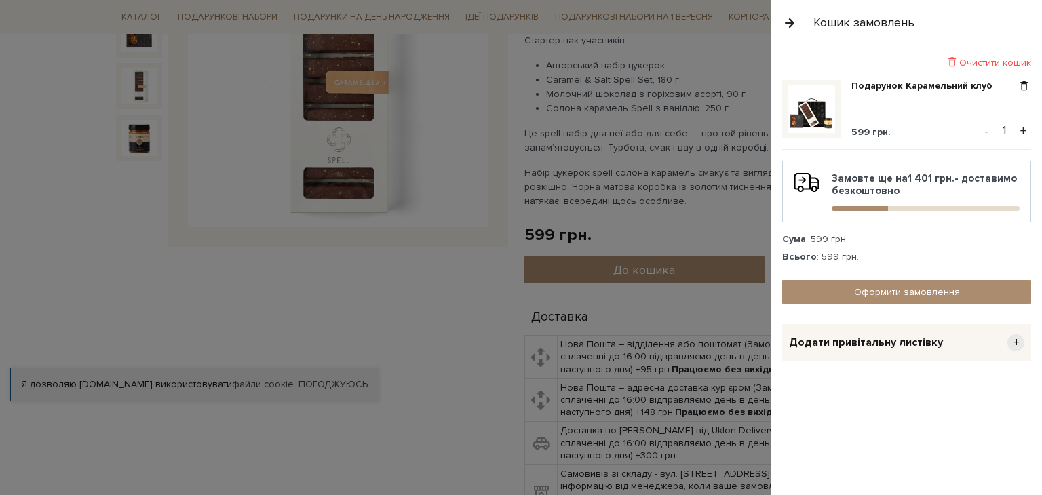
click at [282, 313] on div at bounding box center [521, 247] width 1042 height 495
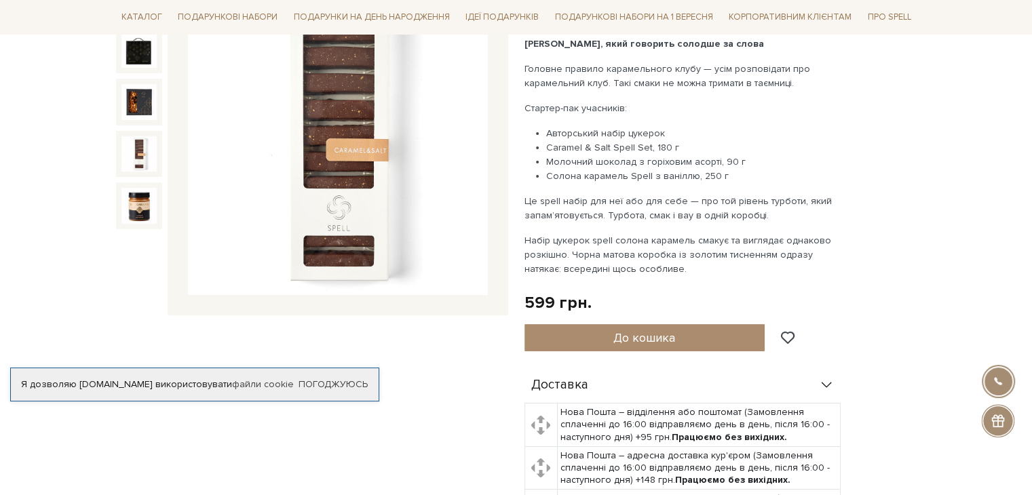
scroll to position [0, 0]
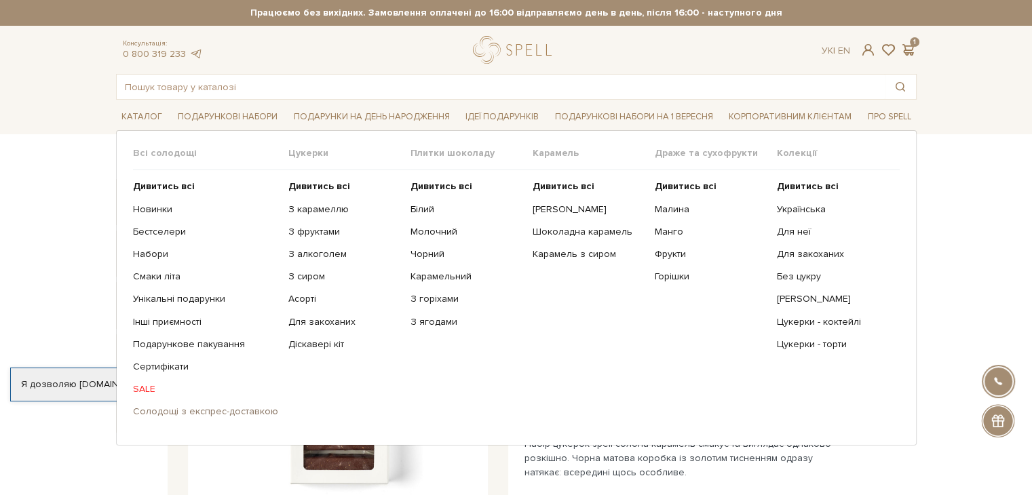
click at [208, 409] on link "Солодощі з експрес-доставкою" at bounding box center [205, 412] width 145 height 12
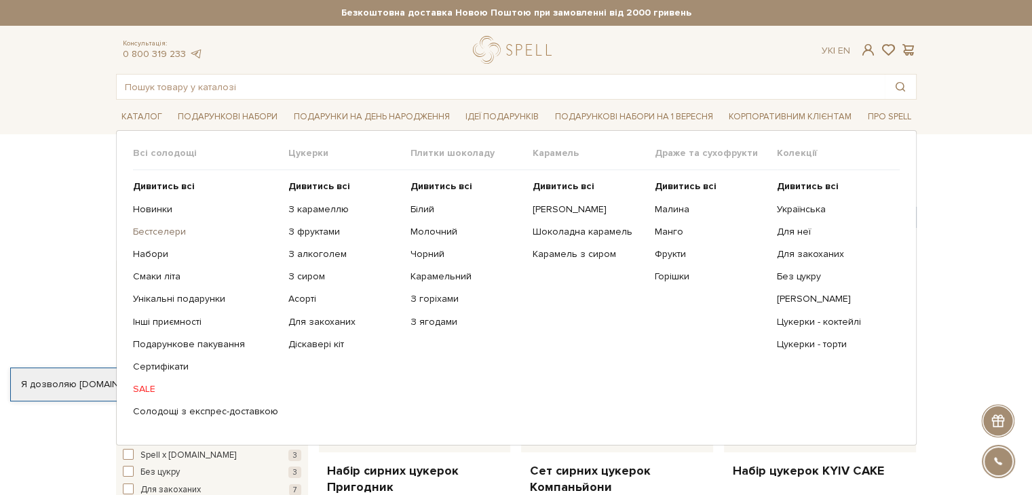
click at [169, 233] on link "Бестселери" at bounding box center [205, 232] width 145 height 12
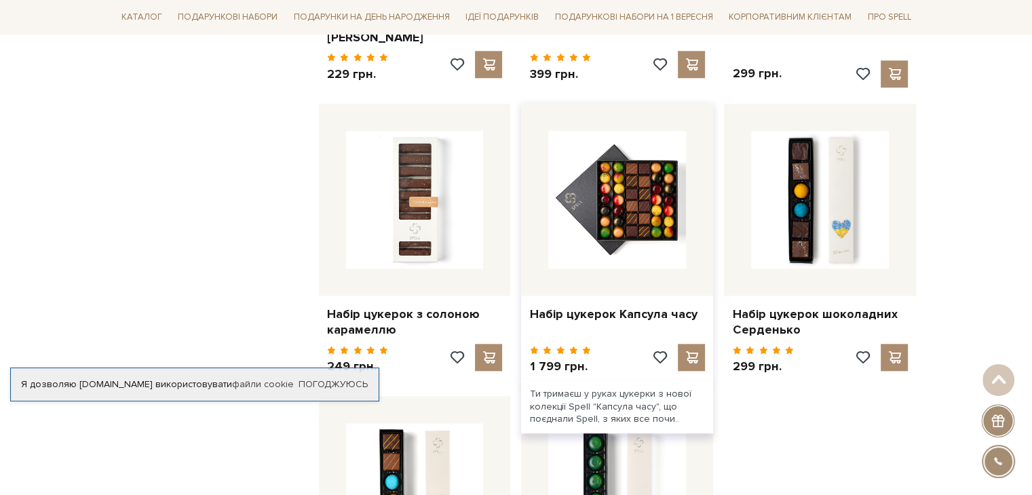
scroll to position [1357, 0]
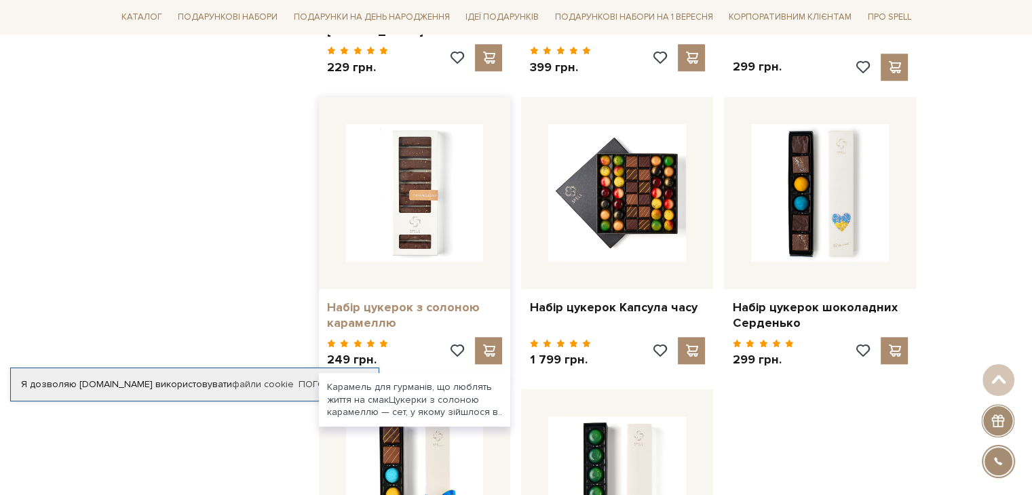
click at [382, 300] on link "Набір цукерок з солоною карамеллю" at bounding box center [415, 316] width 176 height 32
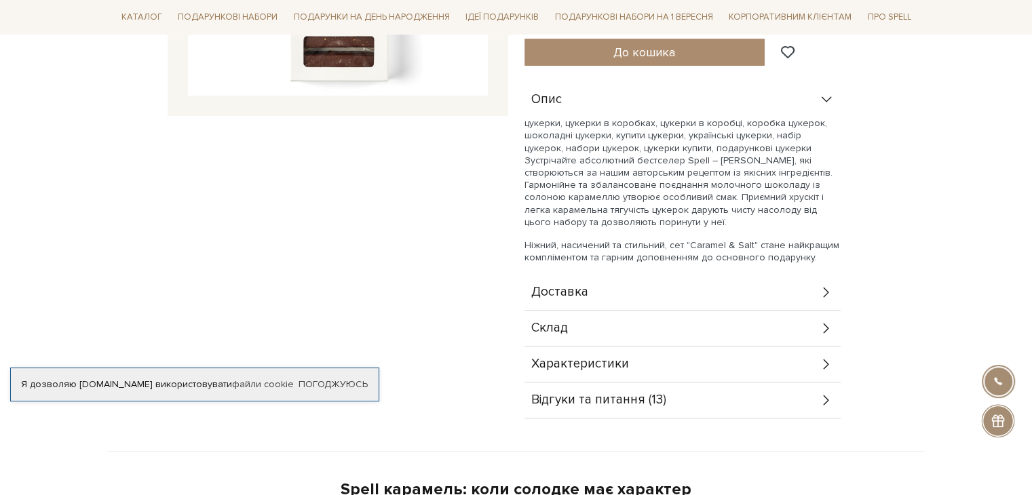
scroll to position [407, 0]
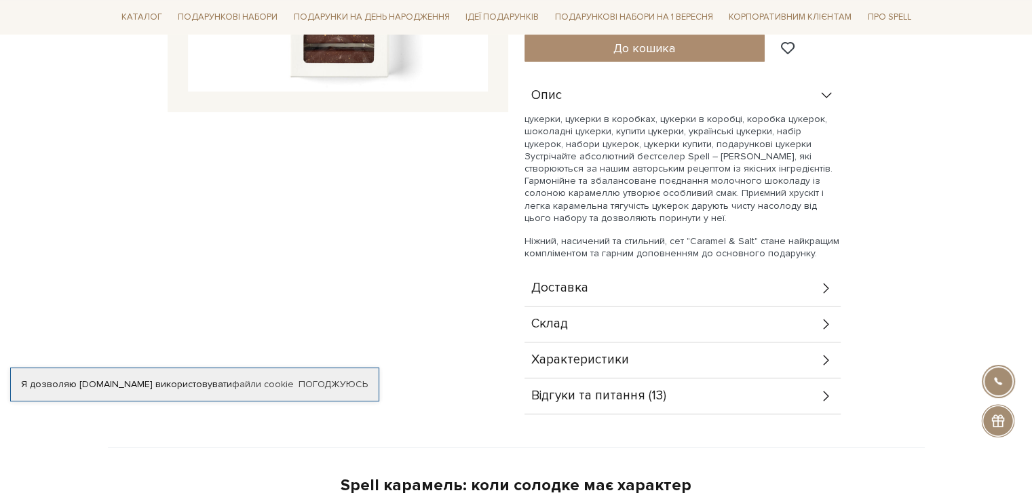
click at [645, 396] on span "Відгуки та питання (13)" at bounding box center [598, 396] width 135 height 12
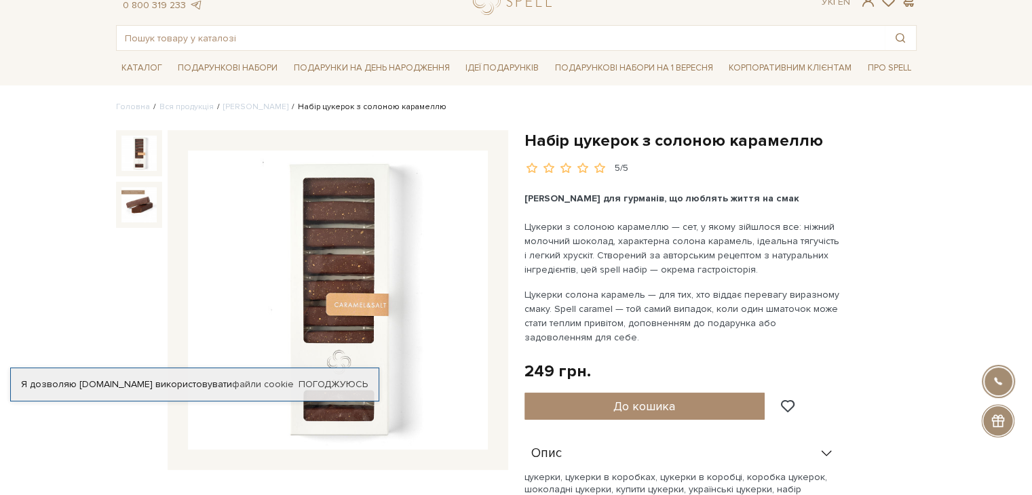
scroll to position [0, 0]
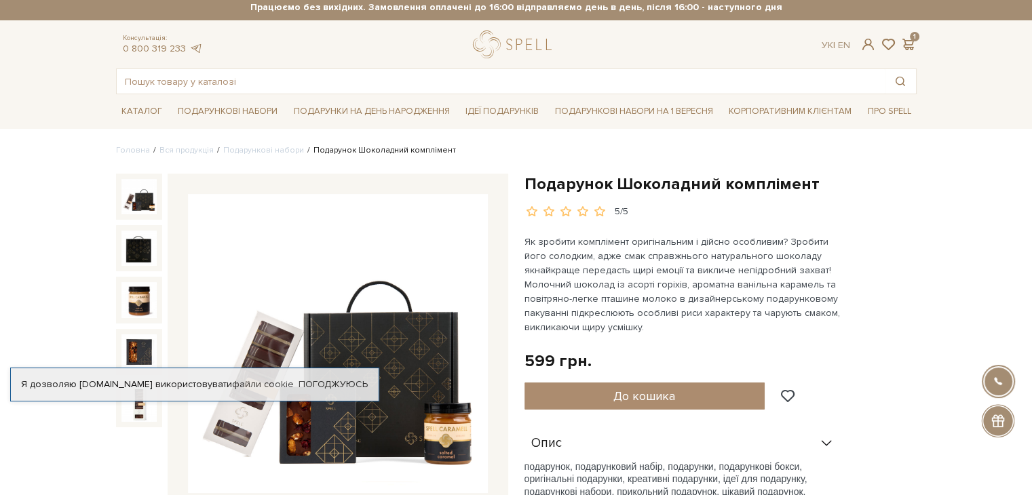
scroll to position [339, 0]
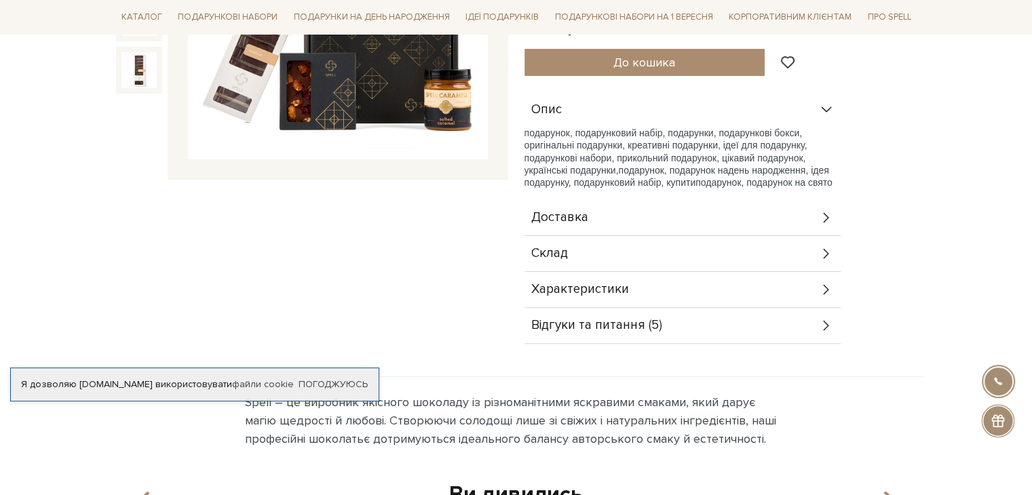
click at [819, 256] on icon at bounding box center [826, 253] width 15 height 15
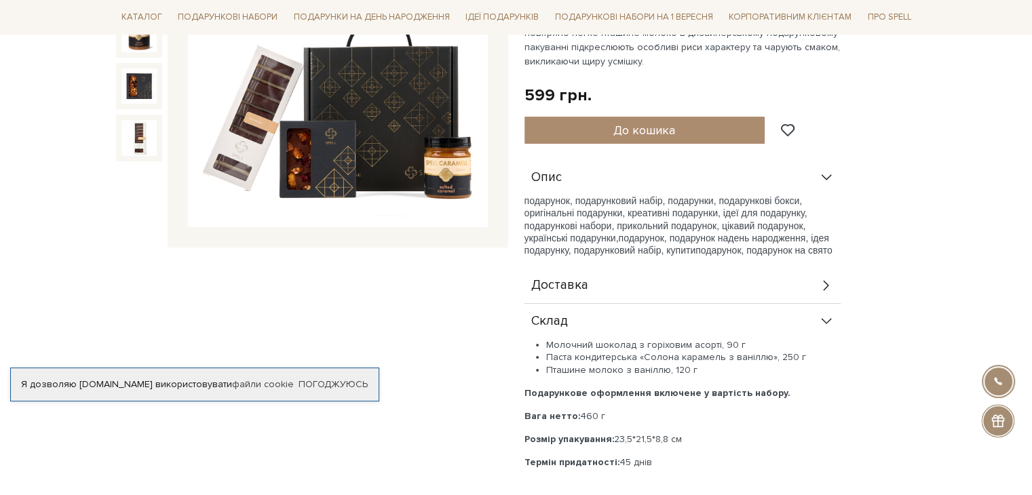
scroll to position [203, 0]
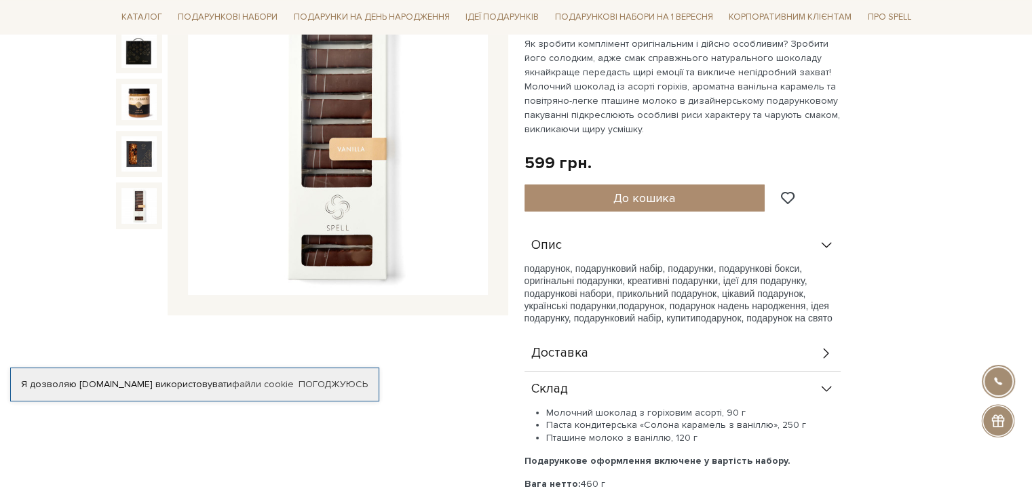
click at [136, 214] on img at bounding box center [138, 205] width 35 height 35
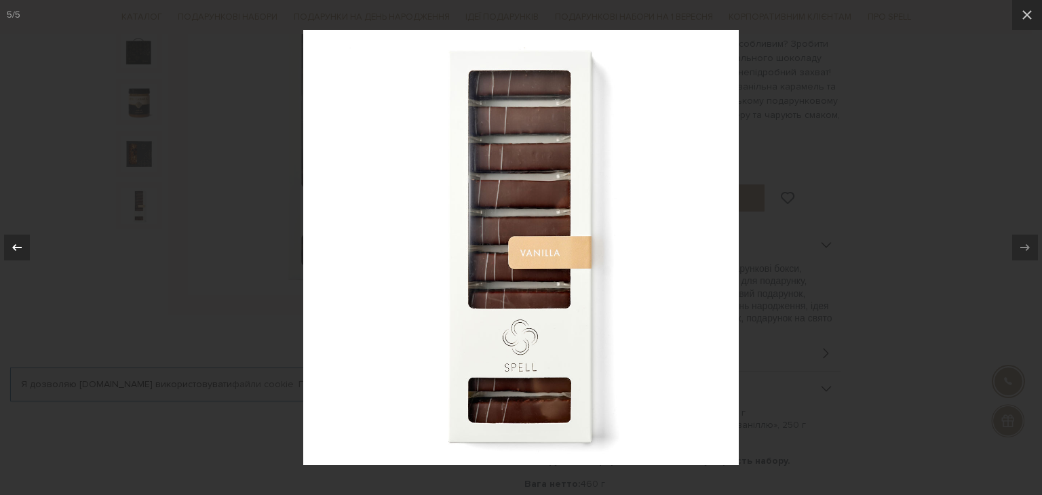
click at [10, 248] on icon at bounding box center [17, 247] width 16 height 16
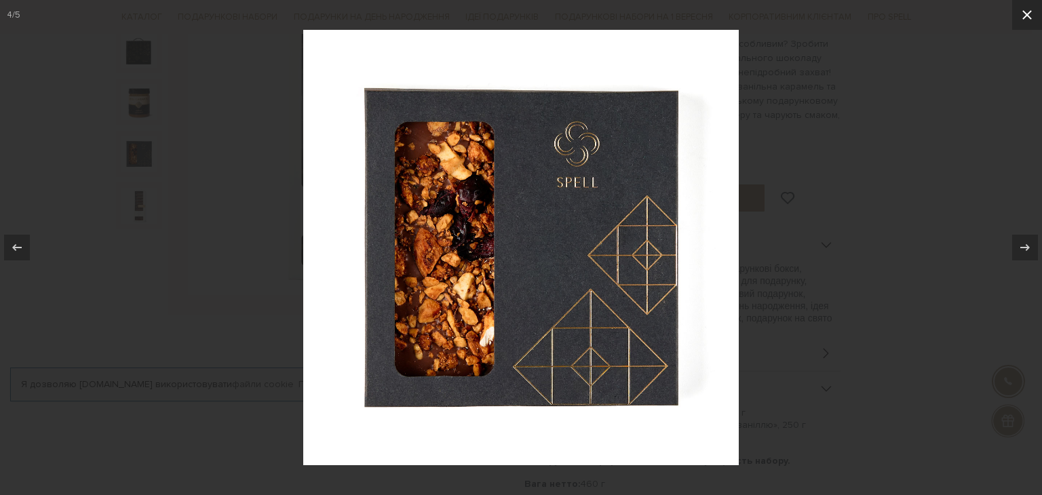
click at [1031, 14] on icon at bounding box center [1027, 15] width 16 height 16
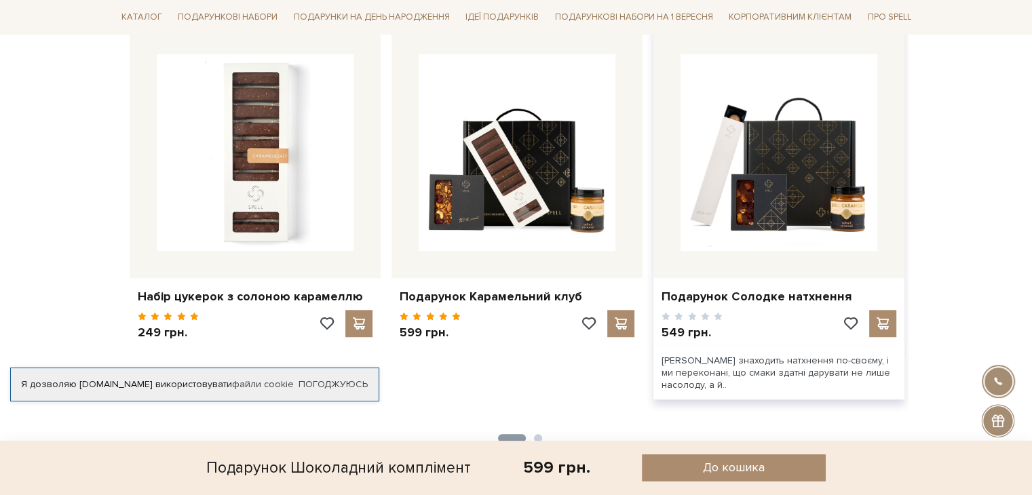
scroll to position [1085, 0]
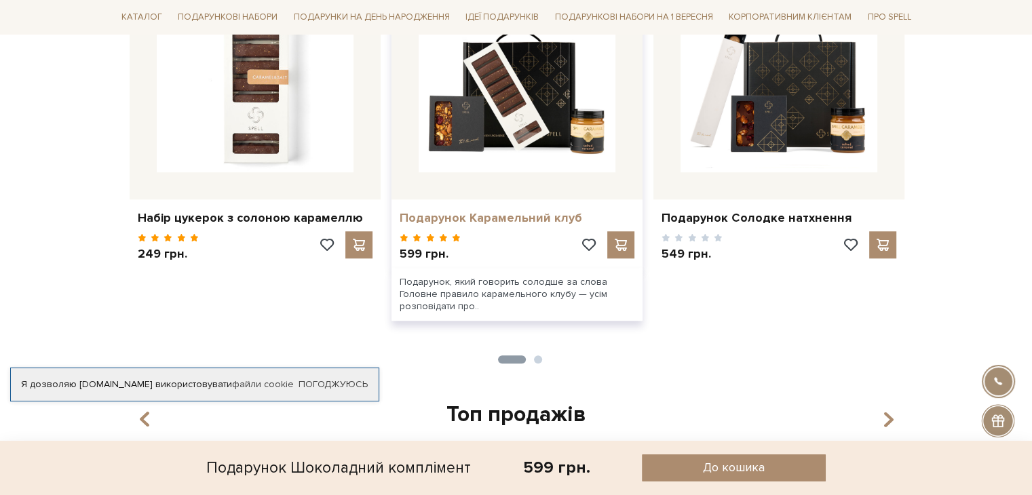
click at [496, 218] on link "Подарунок Карамельний клуб" at bounding box center [517, 218] width 235 height 16
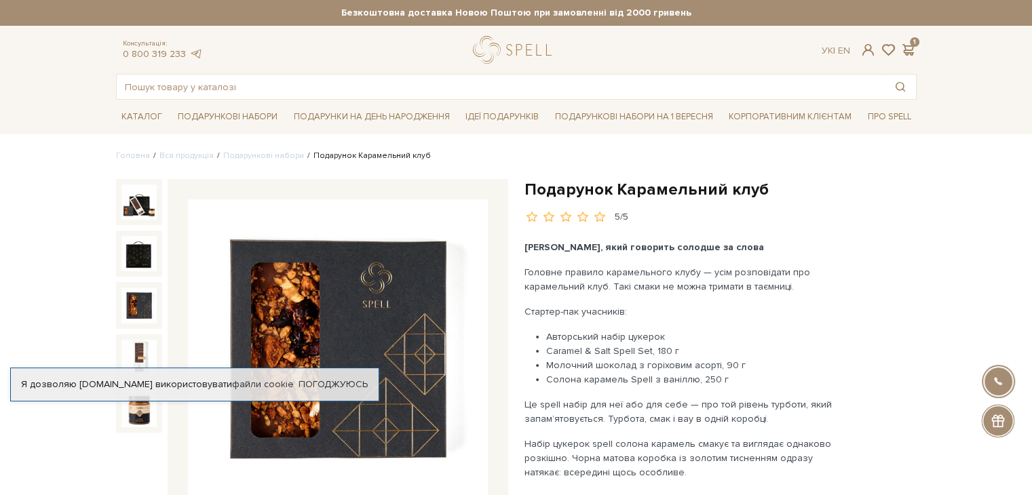
click at [132, 305] on img at bounding box center [138, 305] width 35 height 35
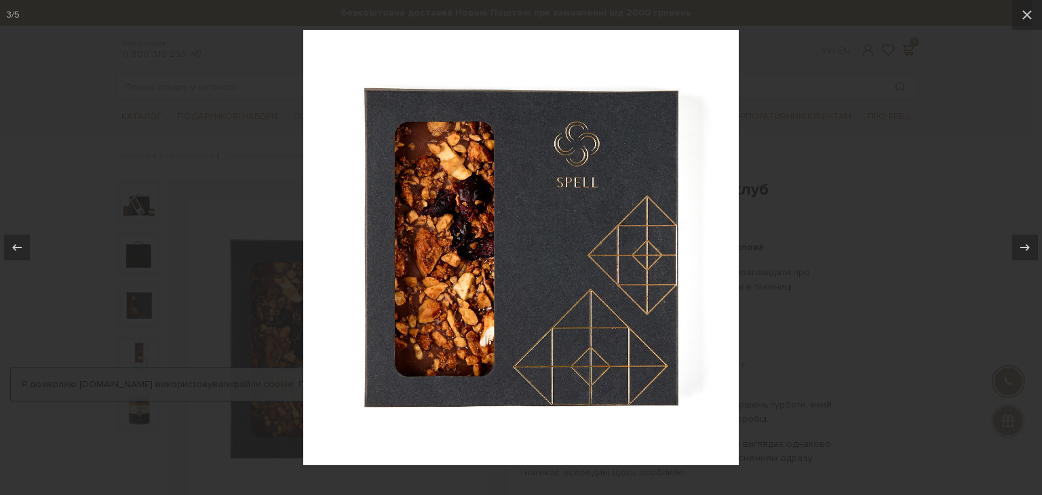
click at [933, 296] on div at bounding box center [521, 247] width 1042 height 495
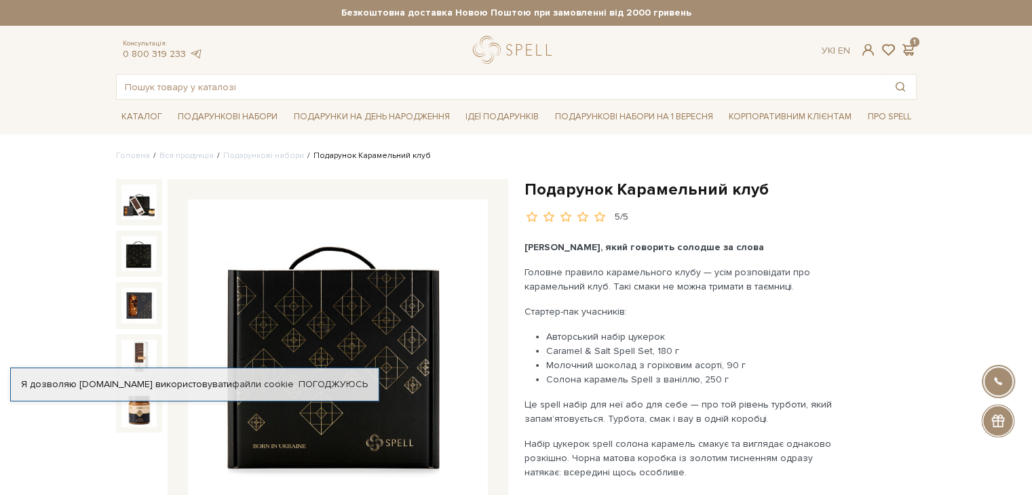
click at [138, 261] on img at bounding box center [138, 253] width 35 height 35
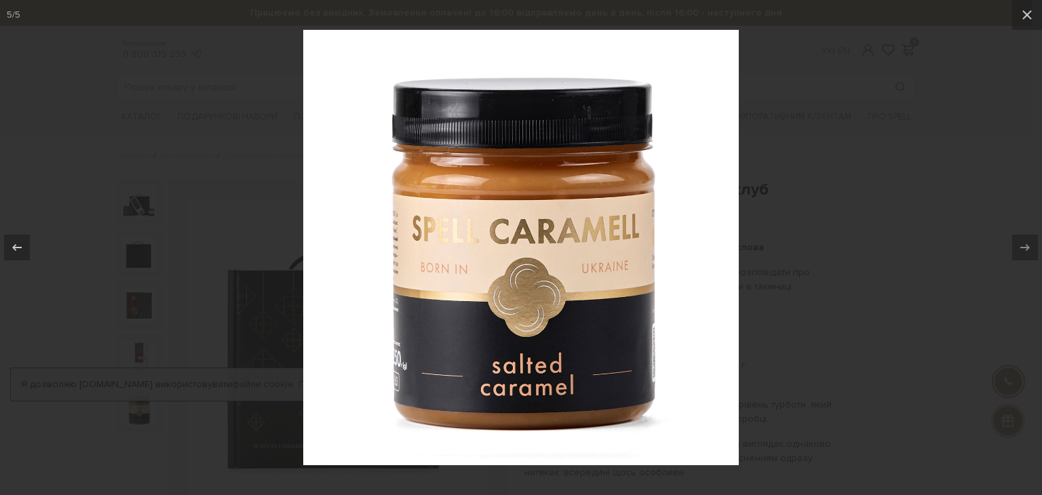
click at [900, 325] on div at bounding box center [521, 247] width 1042 height 495
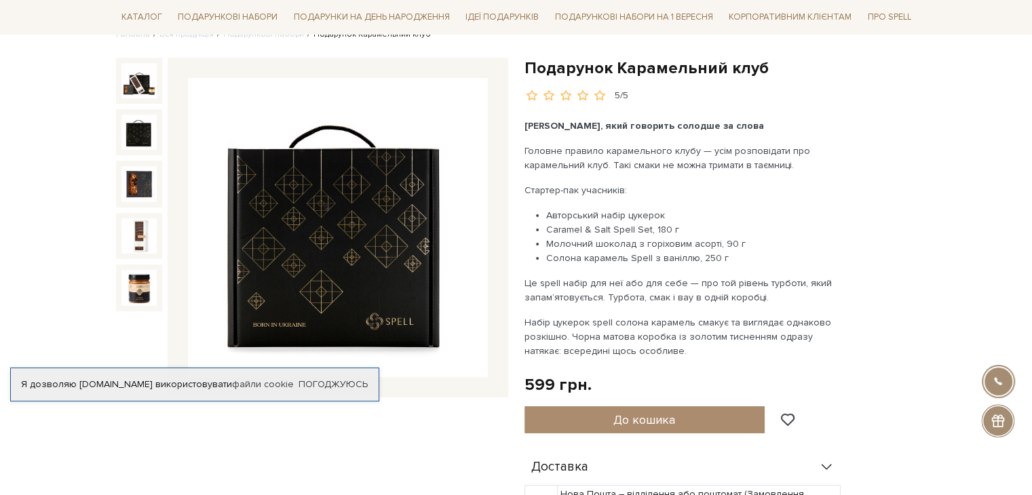
scroll to position [271, 0]
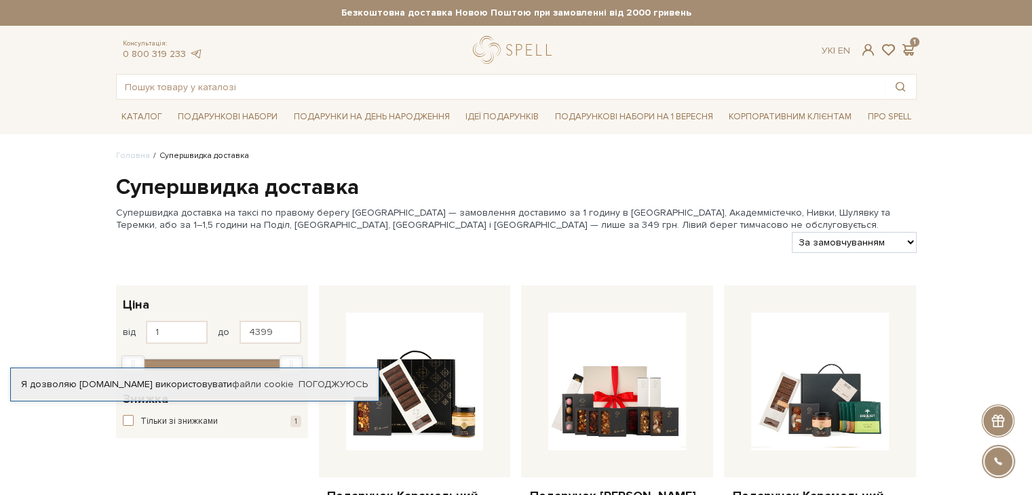
click at [908, 51] on span at bounding box center [908, 50] width 16 height 14
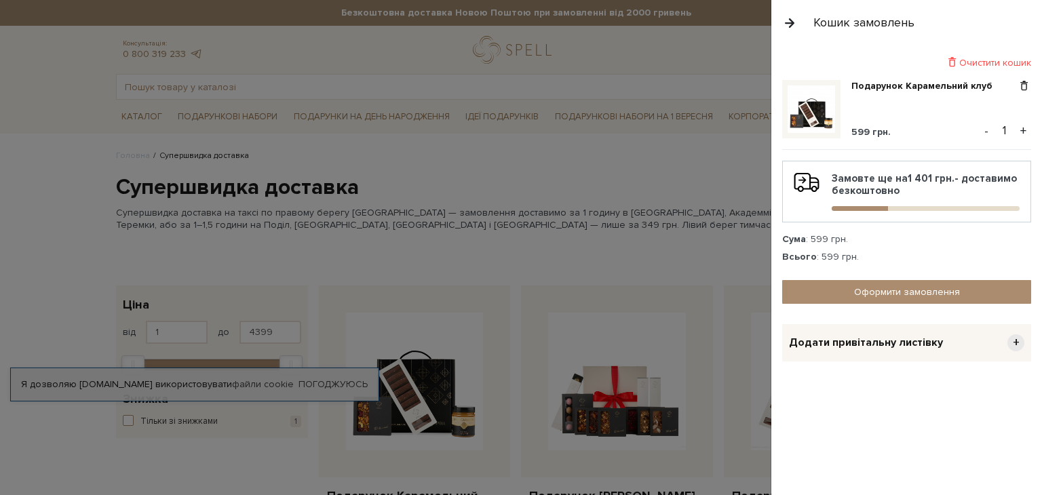
click at [619, 246] on div at bounding box center [521, 247] width 1042 height 495
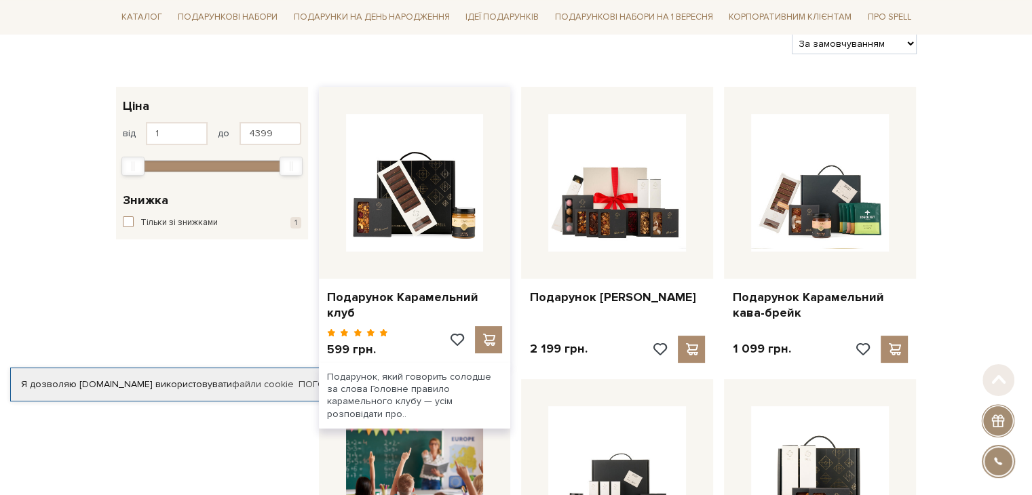
scroll to position [203, 0]
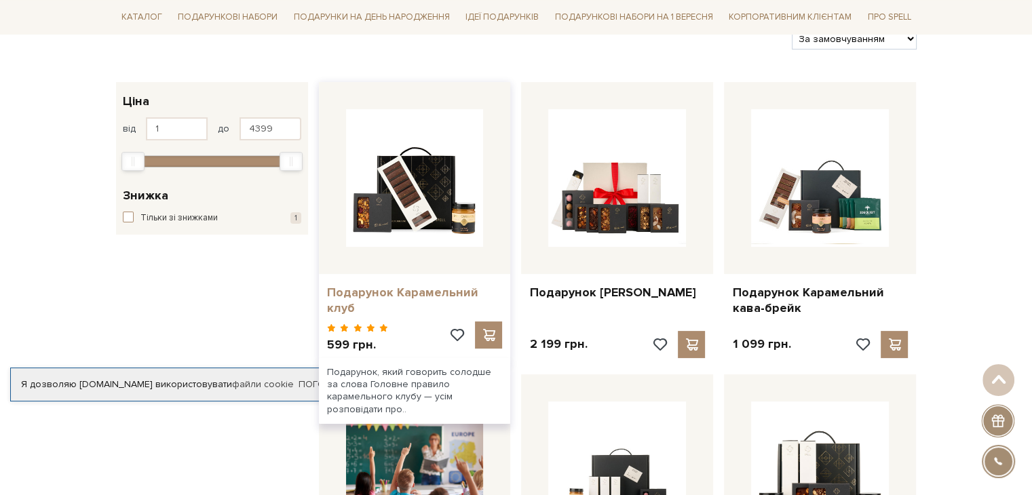
click at [456, 288] on link "Подарунок Карамельний клуб" at bounding box center [415, 301] width 176 height 32
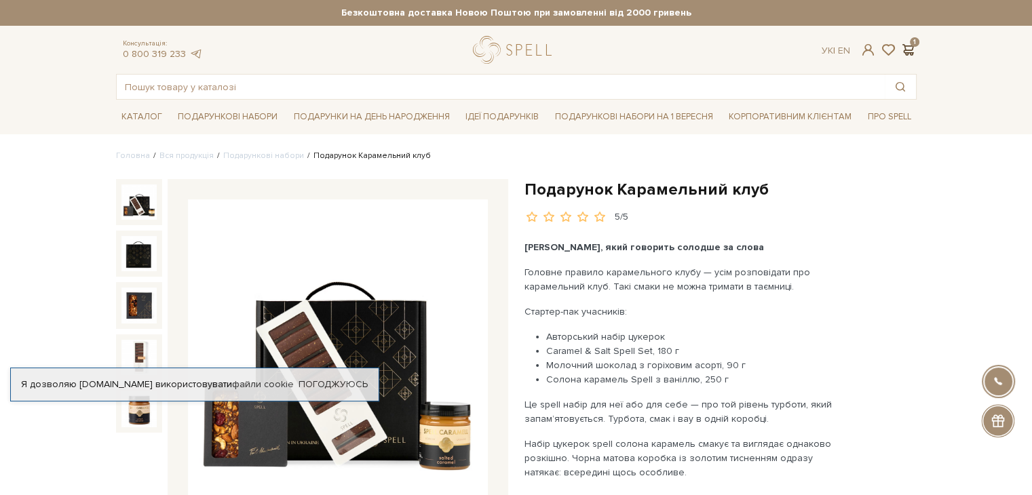
click at [909, 52] on span at bounding box center [908, 50] width 16 height 14
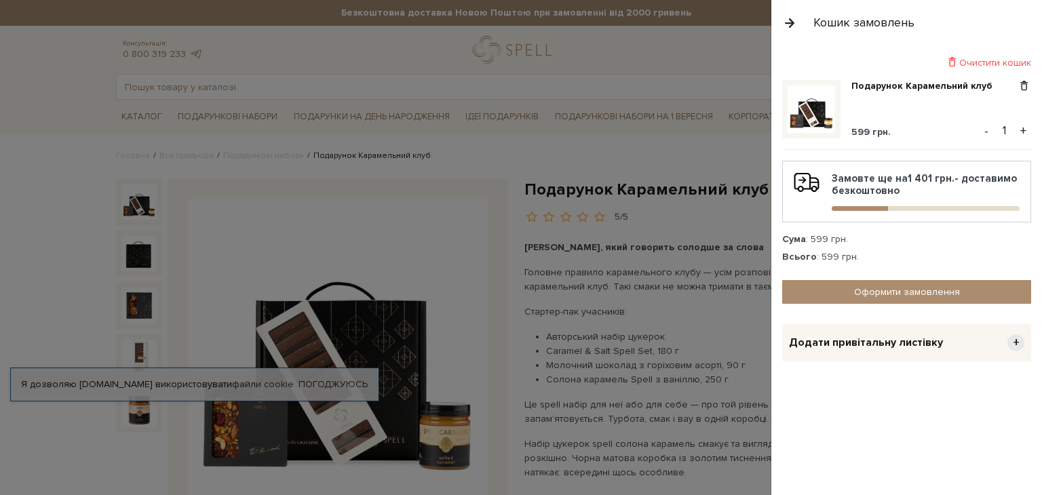
click at [1026, 129] on button "+" at bounding box center [1023, 131] width 16 height 20
click at [906, 409] on div "Очистити кошик Подарунок Карамельний клуб 599 грн. - 2 + Замовте ще на 802 грн.…" at bounding box center [906, 270] width 271 height 450
click at [1017, 343] on span "+" at bounding box center [1015, 342] width 17 height 17
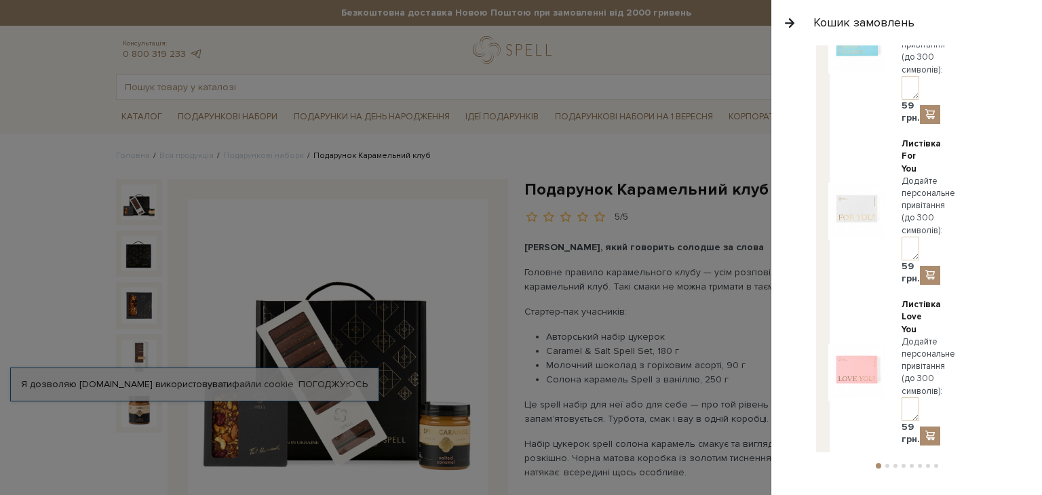
scroll to position [2974, 0]
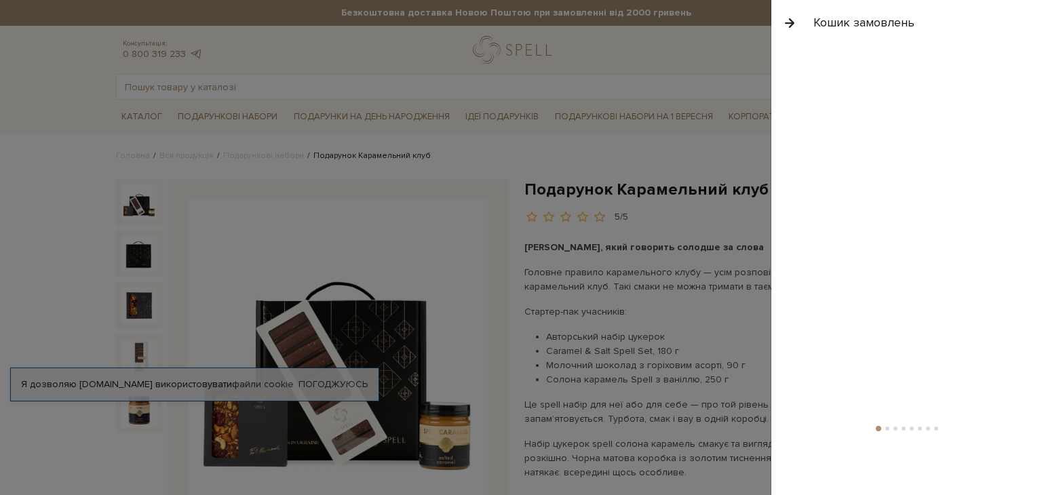
drag, startPoint x: 987, startPoint y: 298, endPoint x: 792, endPoint y: 322, distance: 196.2
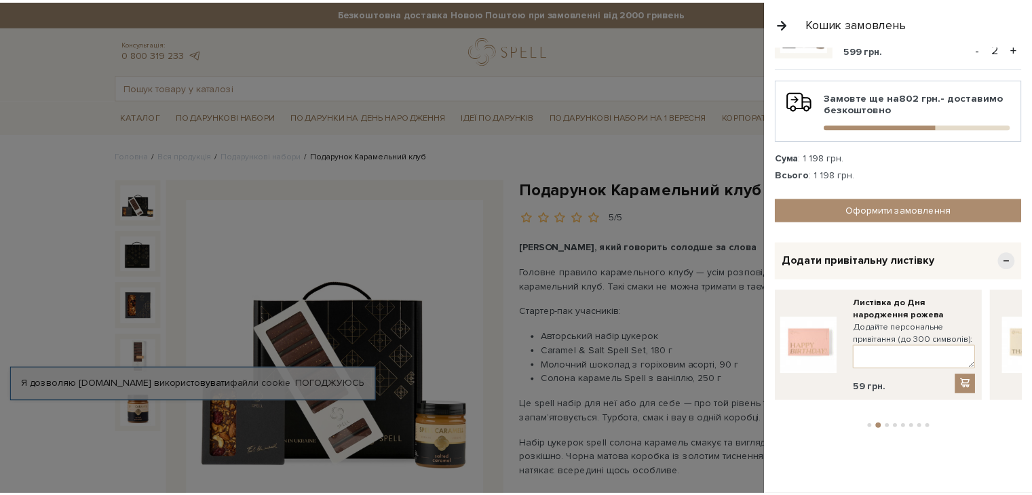
scroll to position [68, 0]
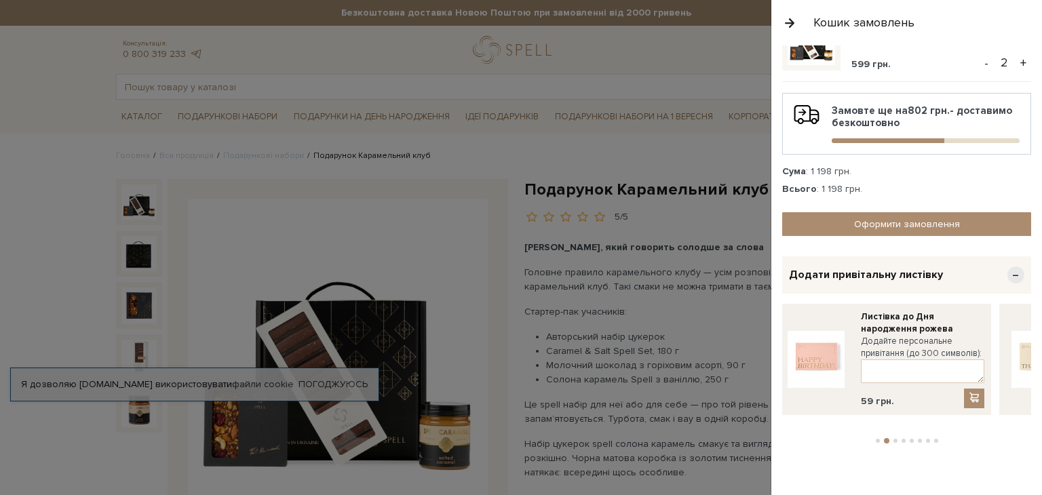
click at [50, 306] on div at bounding box center [521, 247] width 1042 height 495
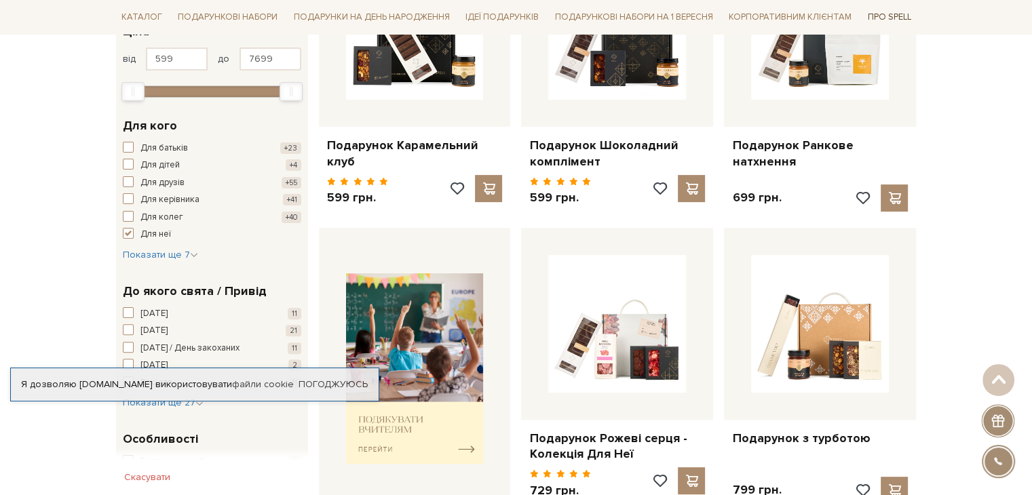
scroll to position [339, 0]
